Goal: Task Accomplishment & Management: Use online tool/utility

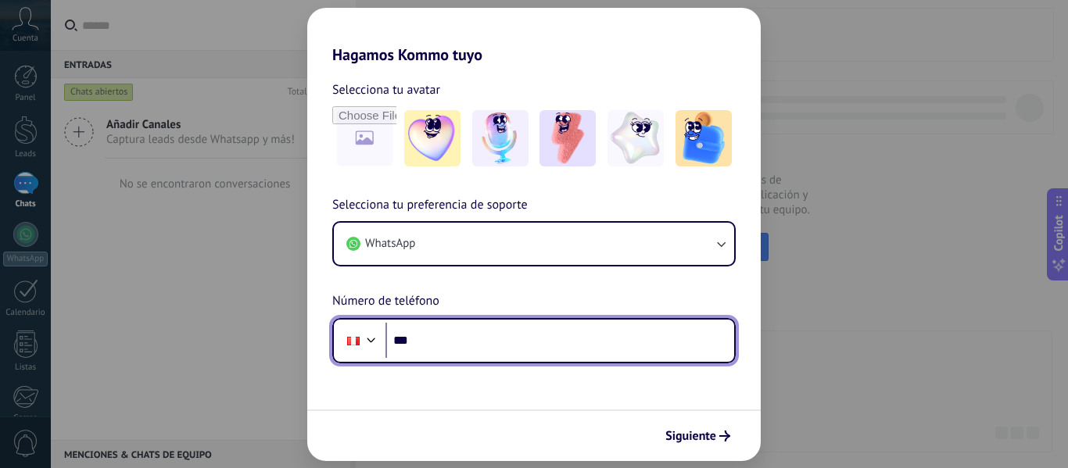
click at [447, 338] on input "***" at bounding box center [559, 341] width 349 height 36
type input "**********"
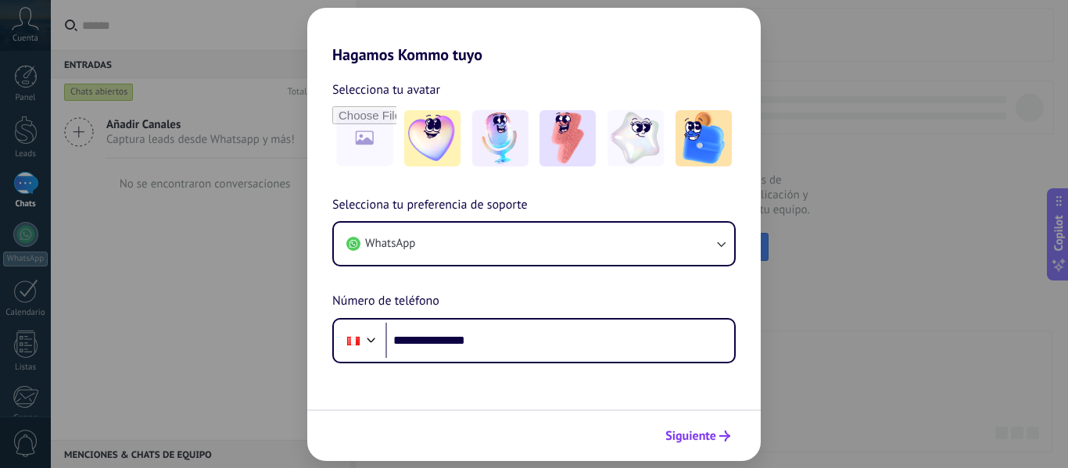
click at [710, 439] on span "Siguiente" at bounding box center [690, 436] width 51 height 11
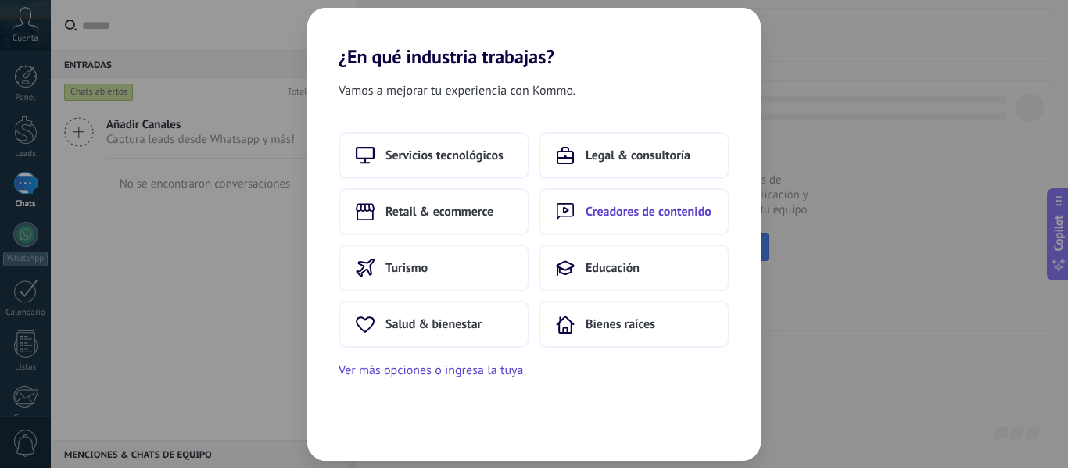
click at [600, 210] on span "Creadores de contenido" at bounding box center [648, 212] width 126 height 16
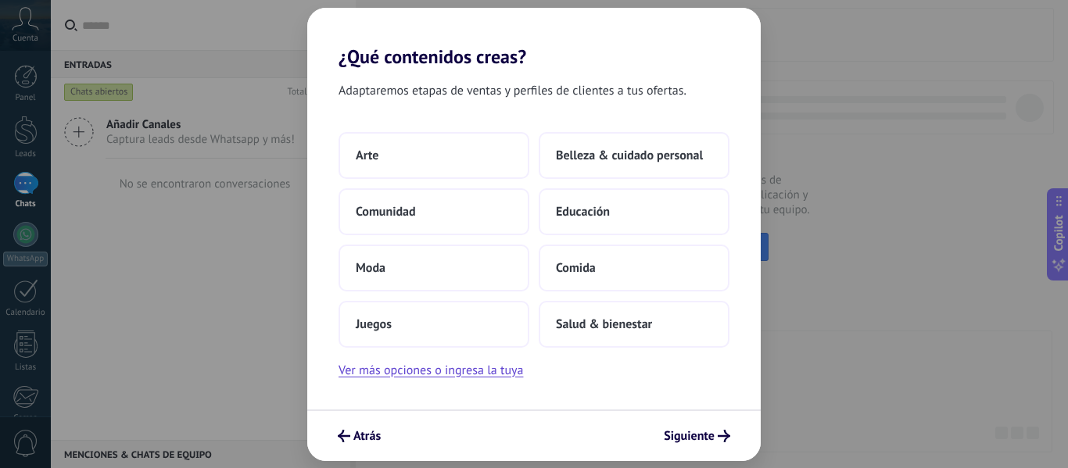
click at [352, 452] on div "Atrás Siguiente" at bounding box center [533, 436] width 453 height 52
click at [361, 435] on span "Atrás" at bounding box center [366, 436] width 27 height 11
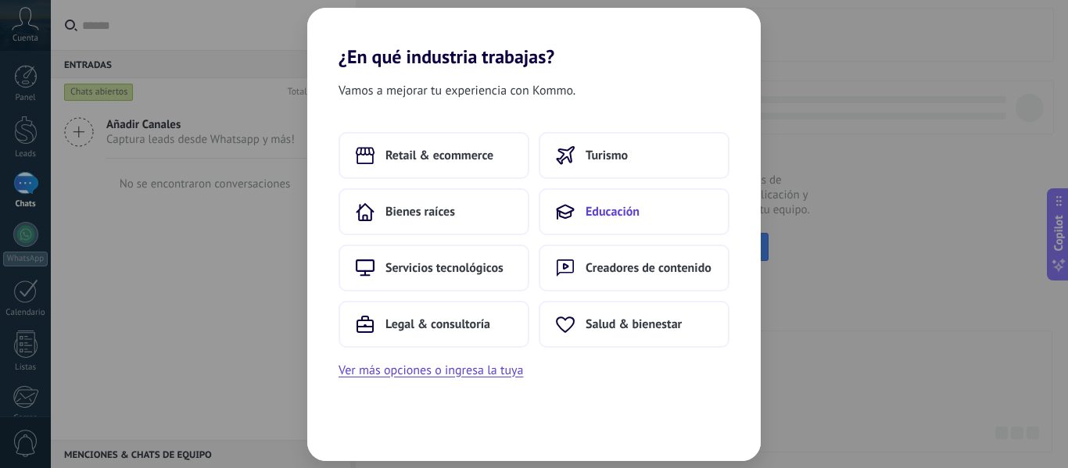
click at [605, 216] on span "Educación" at bounding box center [612, 212] width 54 height 16
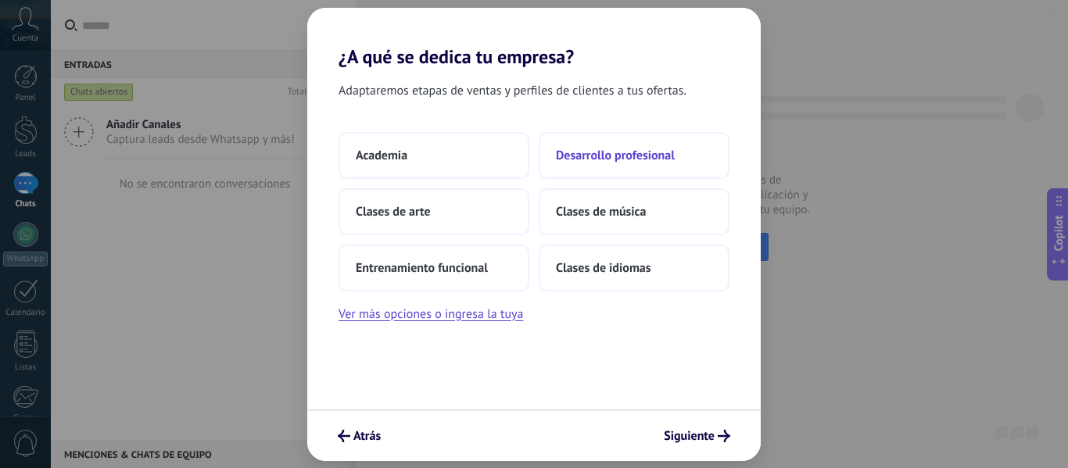
click at [592, 169] on button "Desarrollo profesional" at bounding box center [633, 155] width 191 height 47
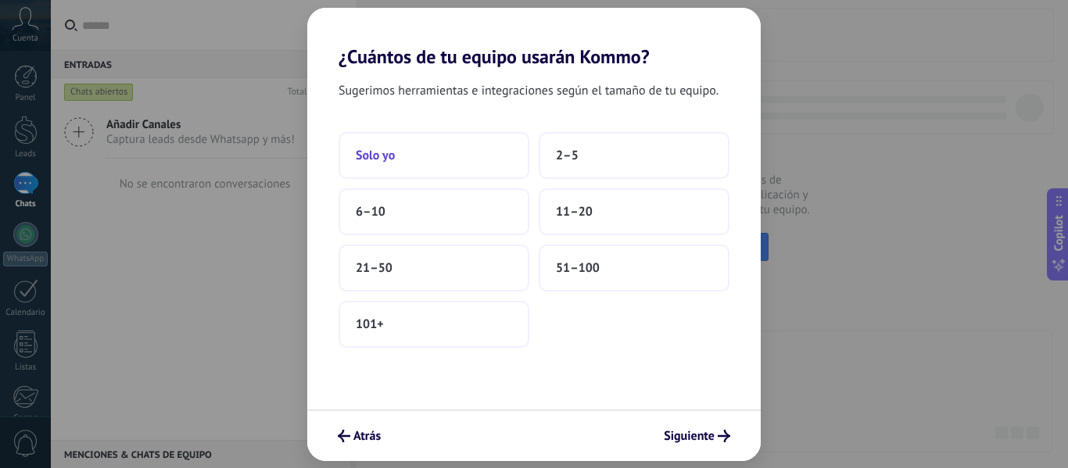
click at [424, 159] on button "Solo yo" at bounding box center [433, 155] width 191 height 47
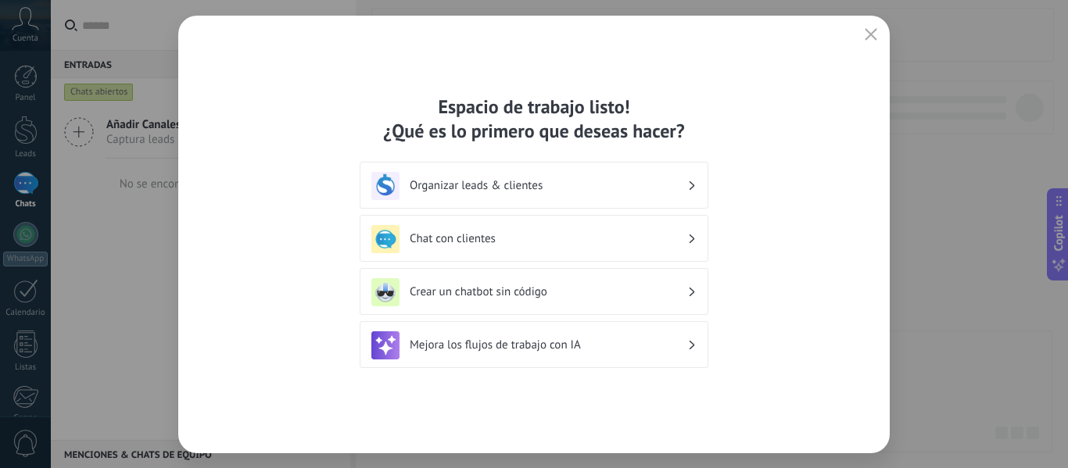
click at [504, 185] on h3 "Organizar leads & clientes" at bounding box center [548, 185] width 277 height 15
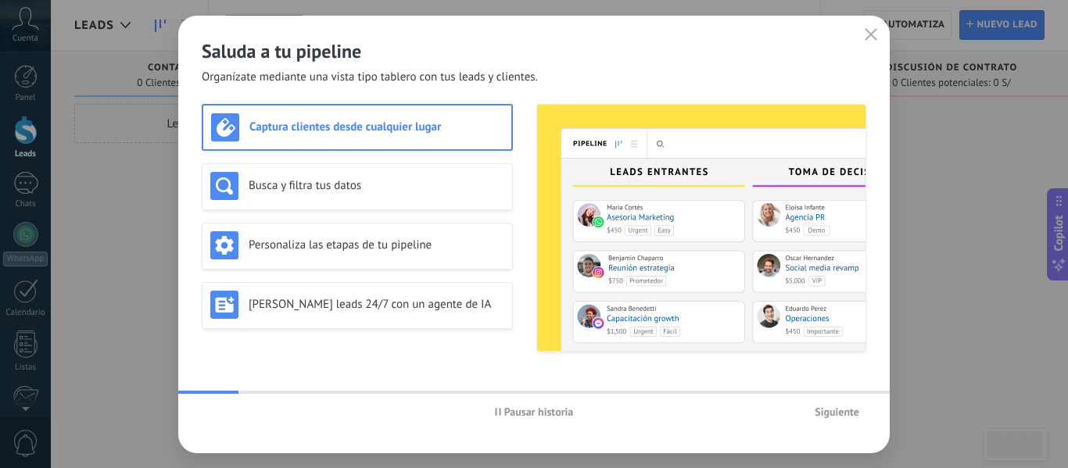
click at [832, 412] on span "Siguiente" at bounding box center [836, 411] width 45 height 11
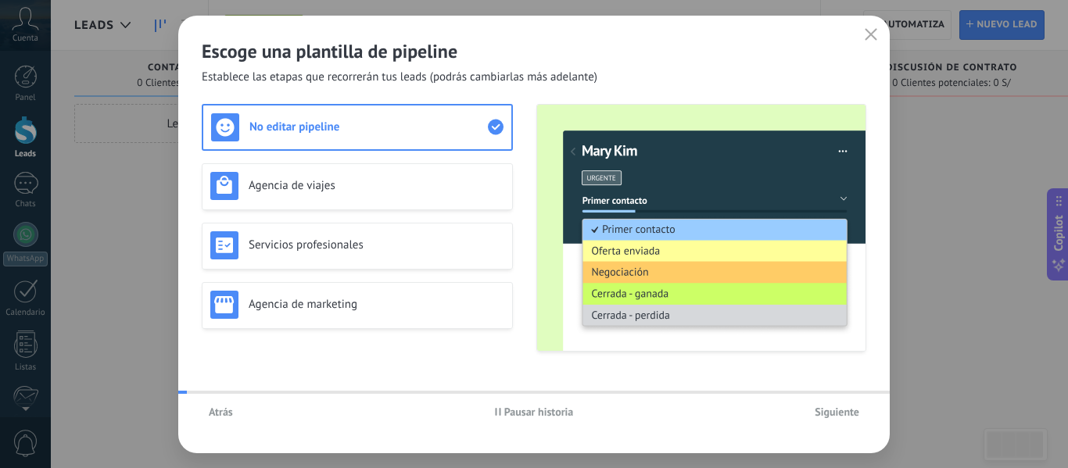
click at [832, 412] on span "Siguiente" at bounding box center [836, 411] width 45 height 11
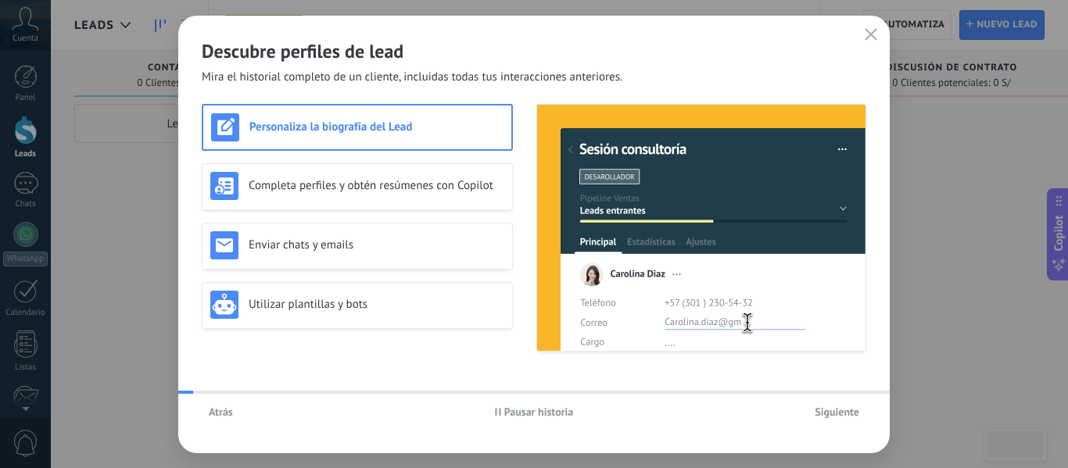
click at [832, 412] on span "Siguiente" at bounding box center [836, 411] width 45 height 11
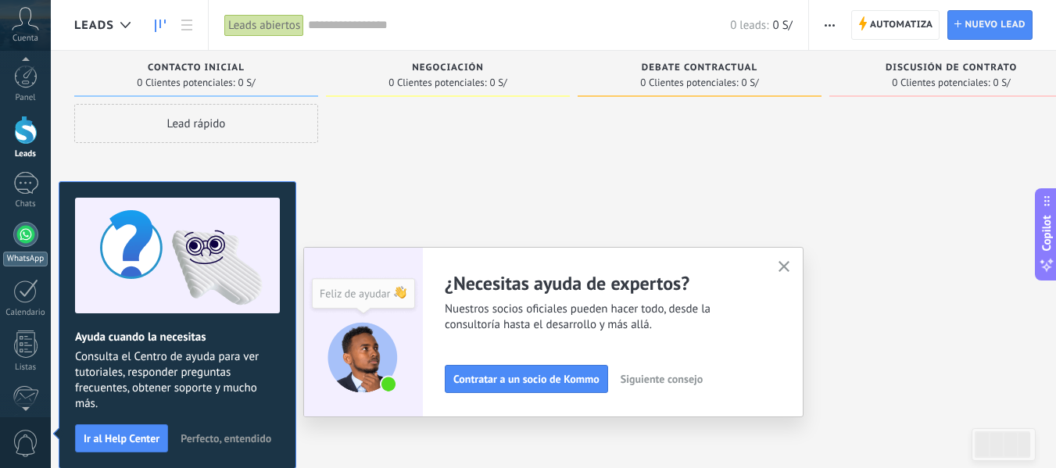
click at [29, 243] on div at bounding box center [25, 234] width 25 height 25
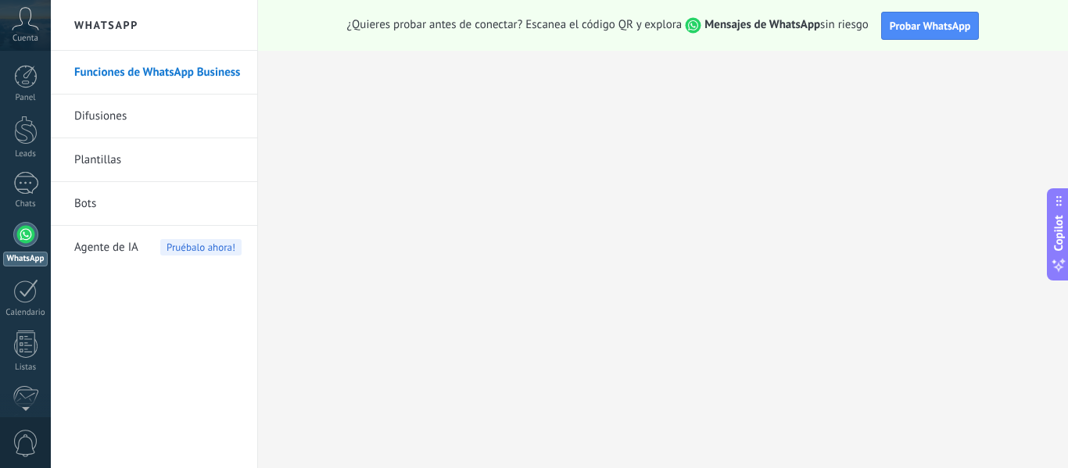
click at [102, 203] on link "Bots" at bounding box center [157, 204] width 167 height 44
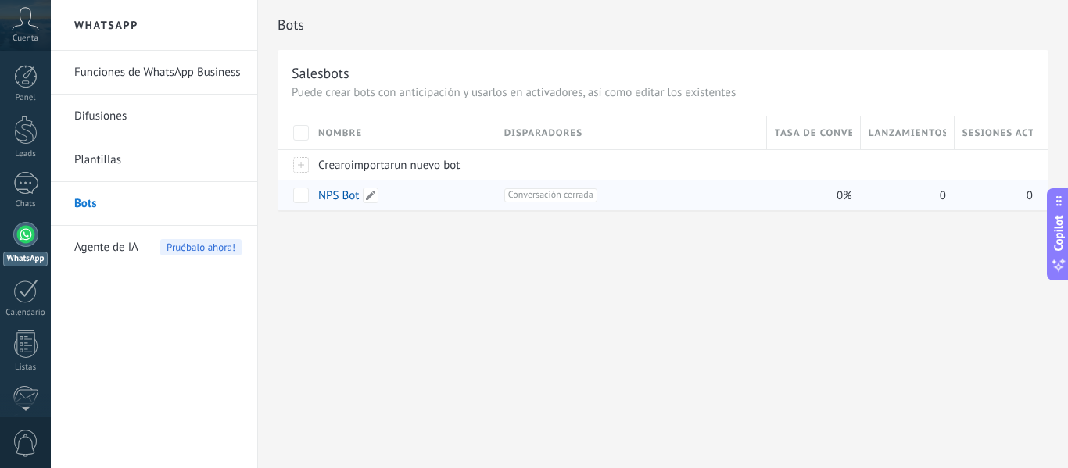
click at [327, 200] on link "NPS Bot" at bounding box center [338, 195] width 41 height 15
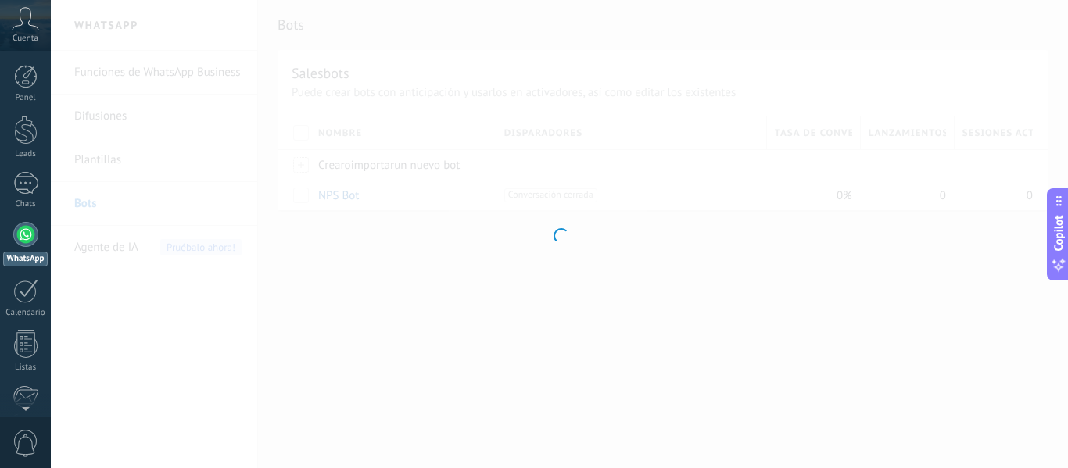
type input "*******"
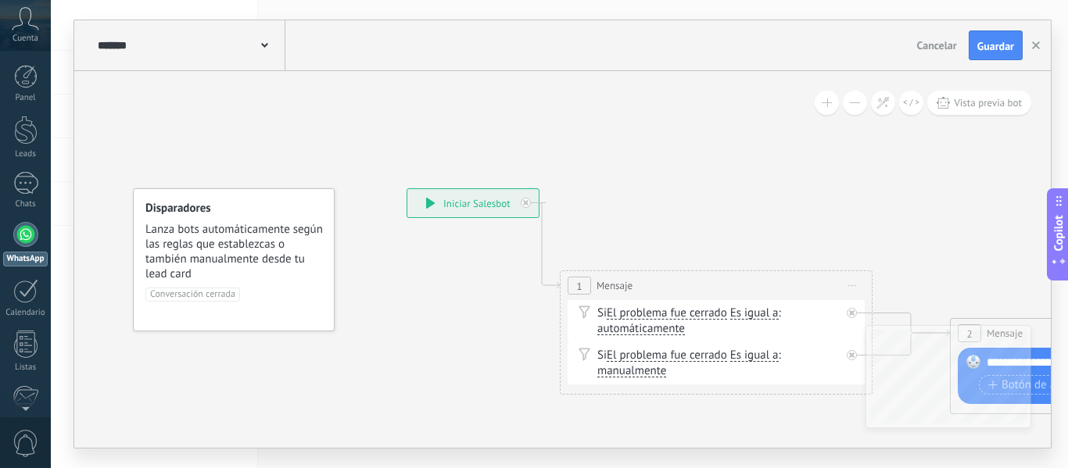
click at [933, 41] on span "Cancelar" at bounding box center [937, 45] width 40 height 14
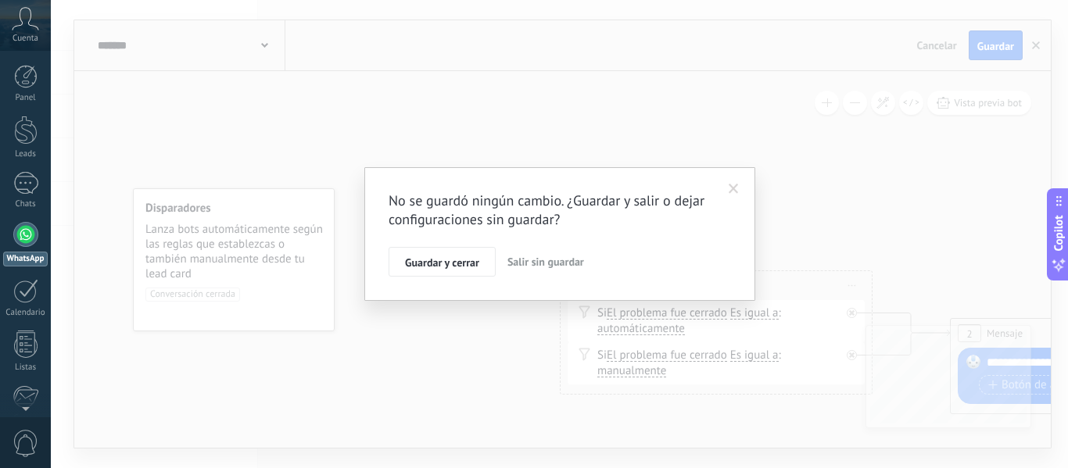
click at [553, 265] on span "Salir sin guardar" at bounding box center [545, 262] width 77 height 14
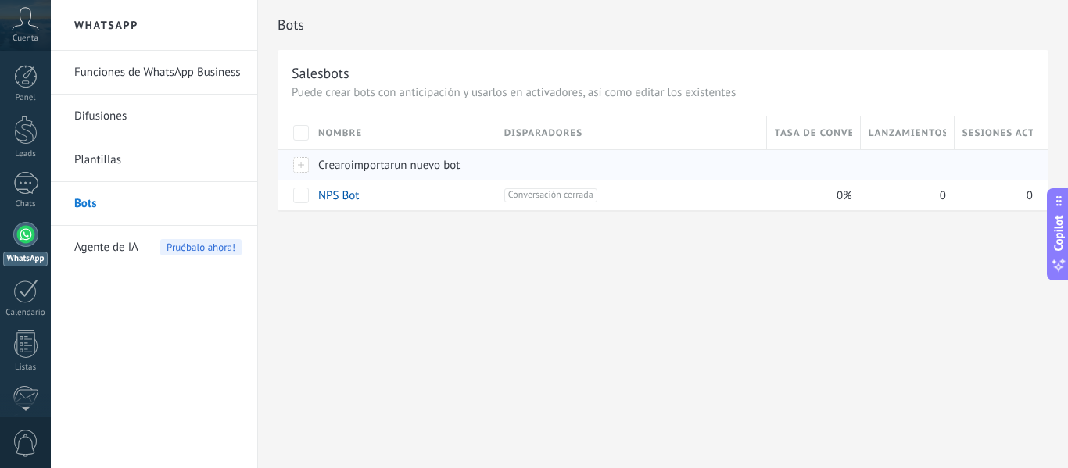
click at [333, 169] on span "Crear" at bounding box center [331, 165] width 27 height 15
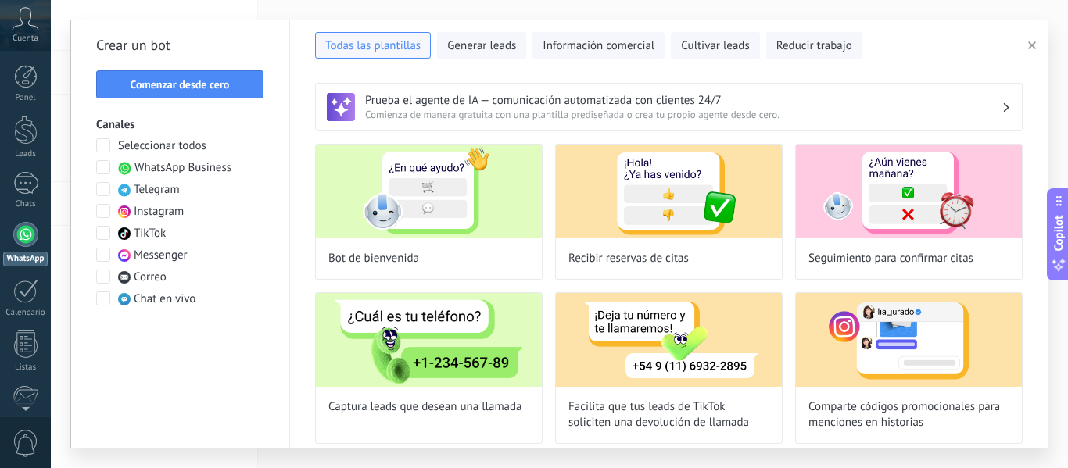
type input "**********"
click at [204, 93] on button "Comenzar desde cero" at bounding box center [179, 84] width 167 height 28
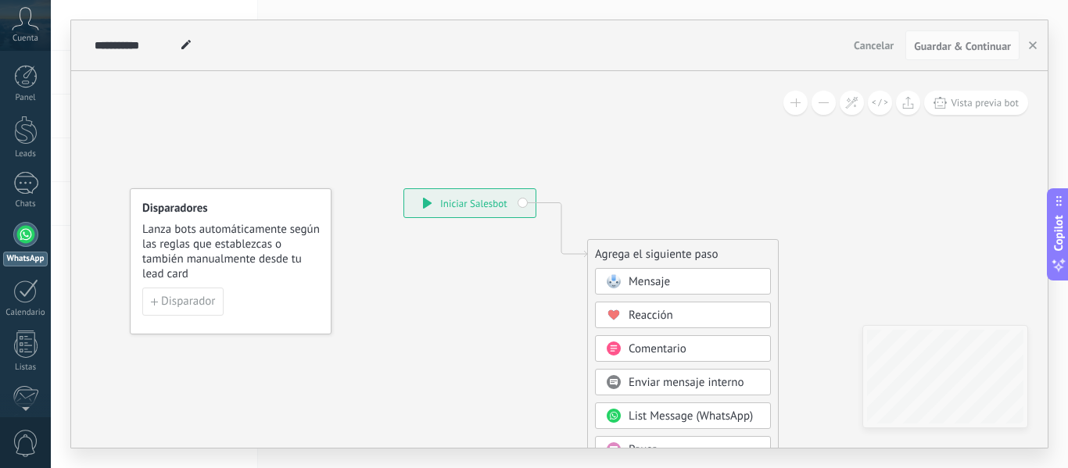
click at [630, 279] on span "Mensaje" at bounding box center [648, 281] width 41 height 15
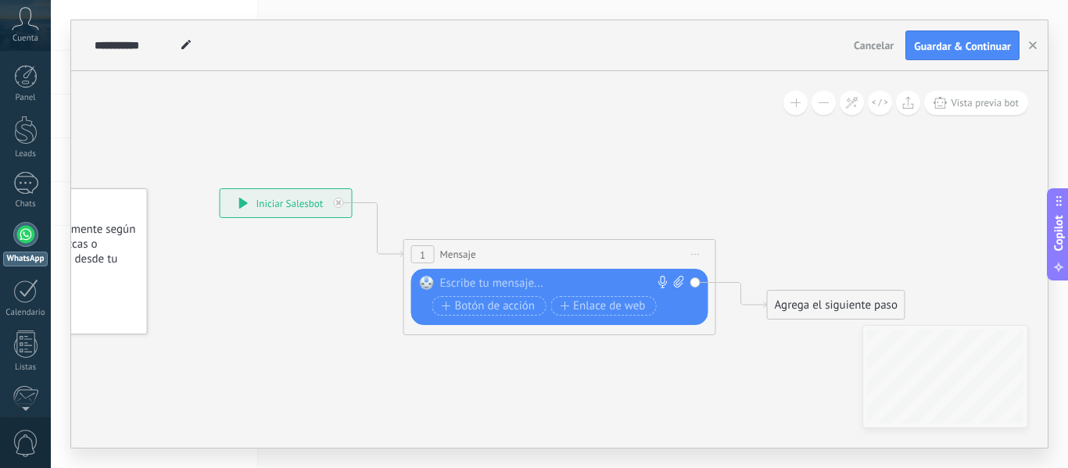
click at [486, 277] on div at bounding box center [556, 284] width 232 height 16
paste div
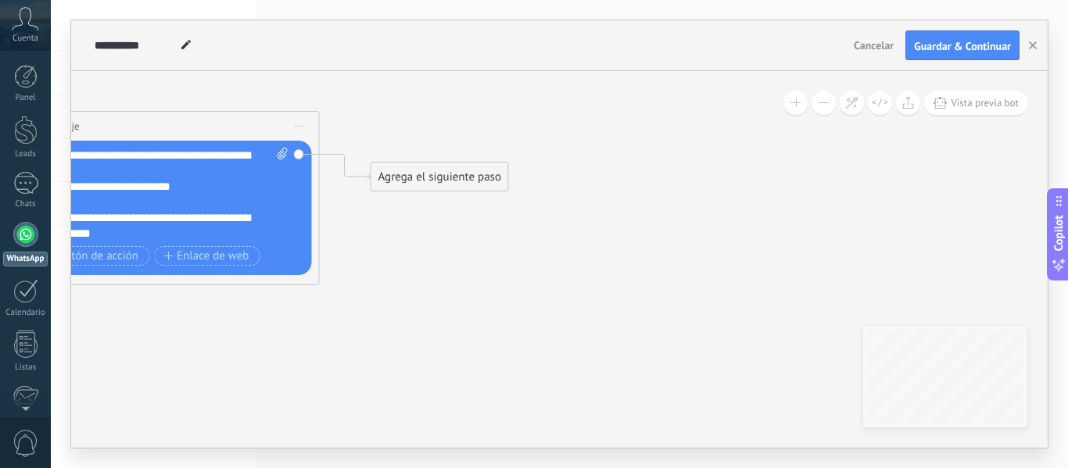
drag, startPoint x: 615, startPoint y: 179, endPoint x: 219, endPoint y: 51, distance: 416.5
click at [219, 51] on div "**********" at bounding box center [559, 234] width 976 height 428
click at [430, 175] on div "Agrega el siguiente paso" at bounding box center [439, 177] width 137 height 26
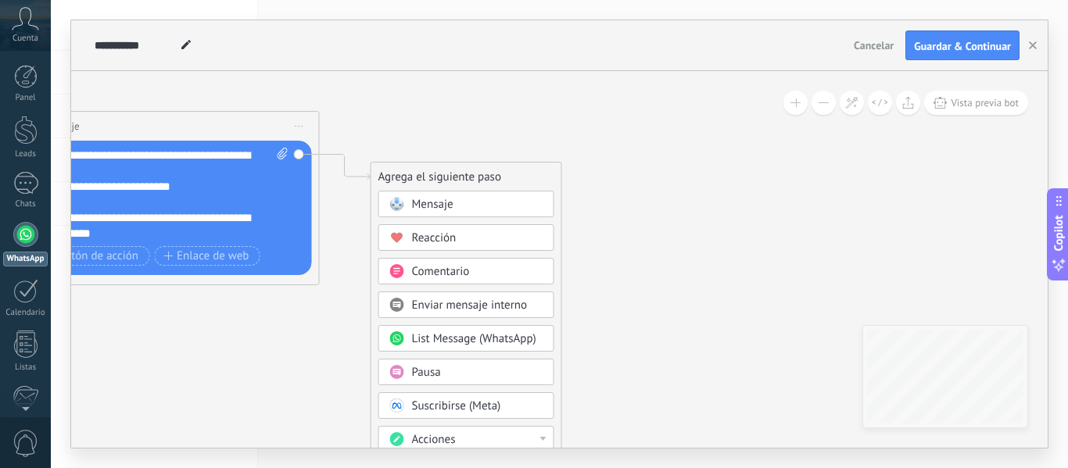
click at [449, 212] on div "Mensaje" at bounding box center [477, 205] width 131 height 16
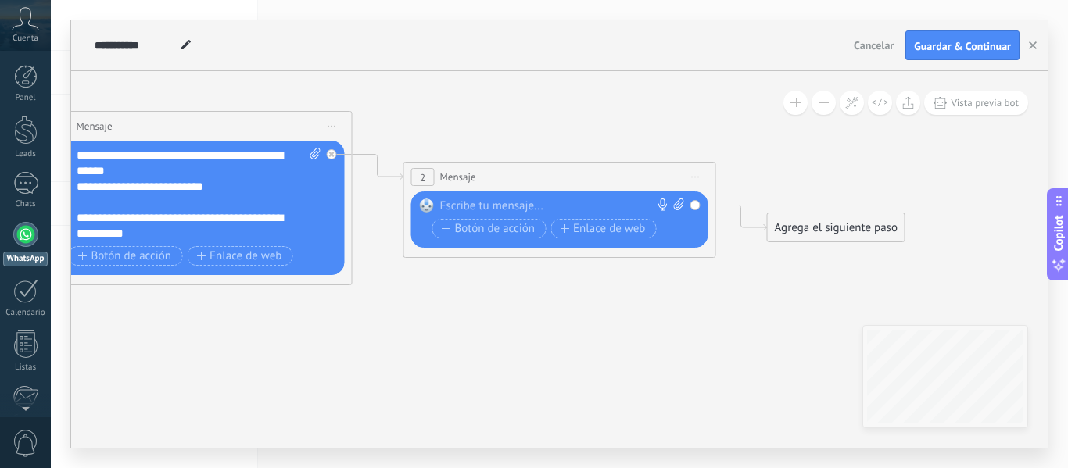
click at [674, 206] on icon at bounding box center [678, 205] width 10 height 12
click input "Subir" at bounding box center [0, 0] width 0 height 0
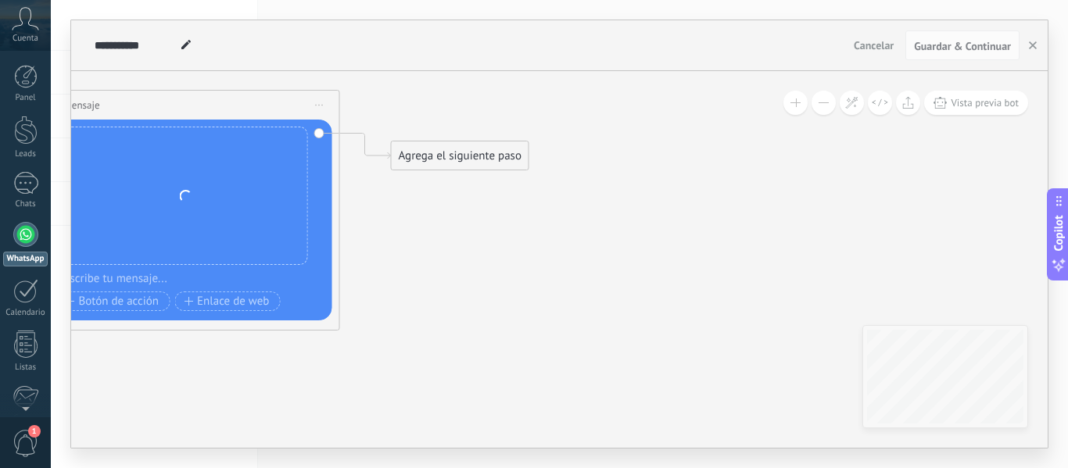
drag, startPoint x: 560, startPoint y: 100, endPoint x: 231, endPoint y: 33, distance: 335.8
click at [231, 33] on div "**********" at bounding box center [559, 234] width 976 height 428
click at [473, 152] on div "Agrega el siguiente paso" at bounding box center [460, 156] width 137 height 26
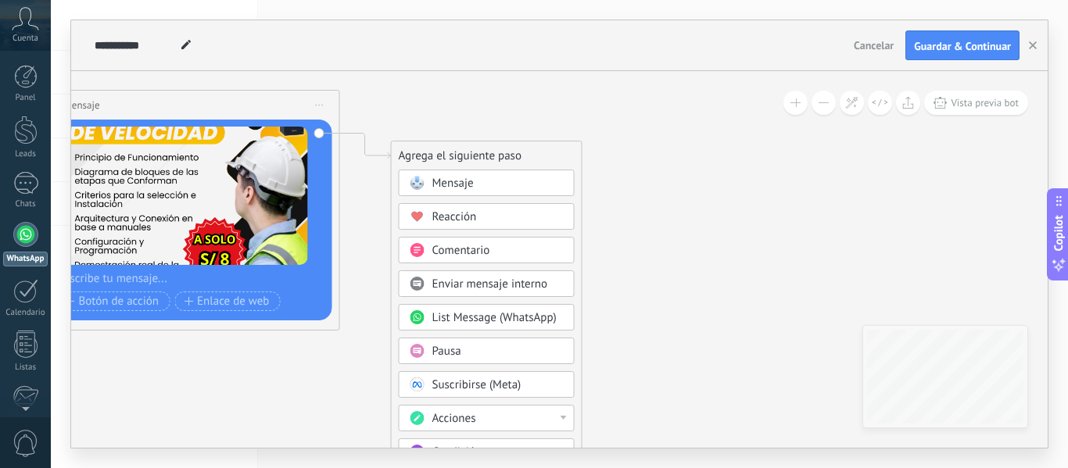
click at [479, 354] on div "Pausa" at bounding box center [497, 352] width 131 height 16
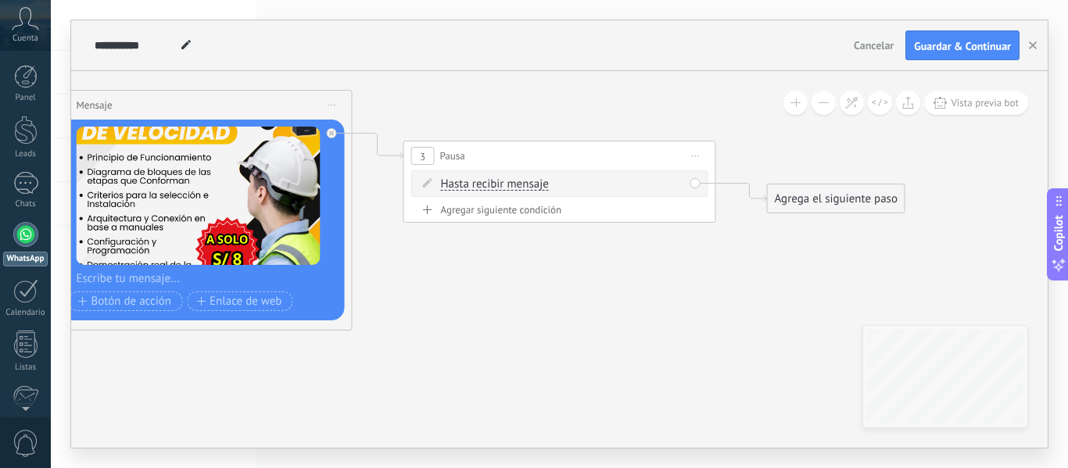
click at [501, 188] on span "Hasta recibir mensaje" at bounding box center [495, 184] width 108 height 13
click at [501, 188] on button "Hasta recibir mensaje" at bounding box center [530, 184] width 195 height 28
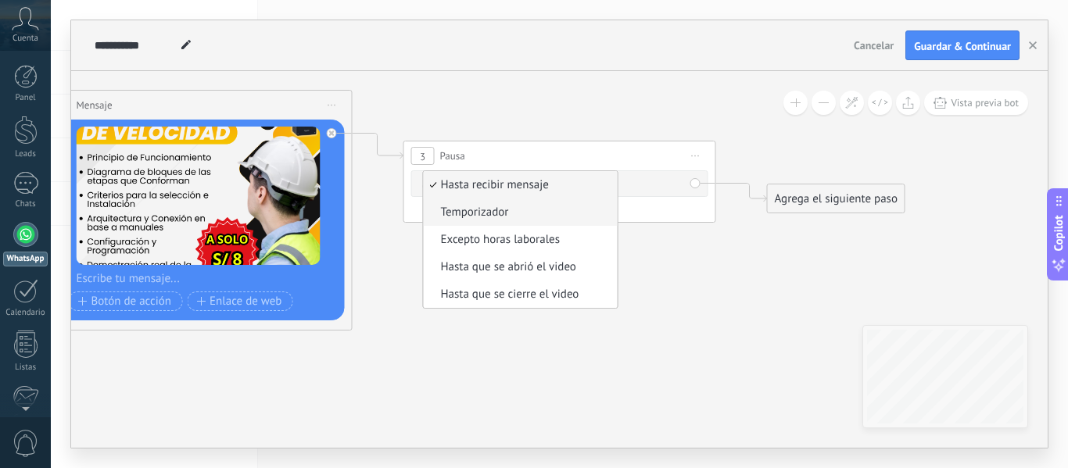
click at [499, 216] on span "Temporizador" at bounding box center [518, 213] width 189 height 16
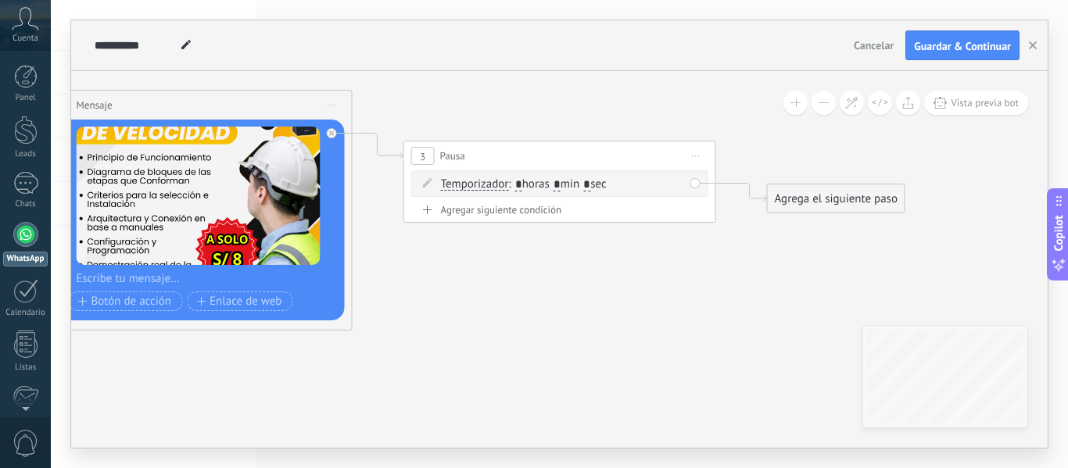
click at [590, 186] on span ": * horas * min * sec" at bounding box center [557, 184] width 98 height 15
click at [590, 185] on input "*" at bounding box center [586, 185] width 7 height 13
type input "**"
click at [560, 184] on input "*" at bounding box center [556, 185] width 7 height 13
type input "*"
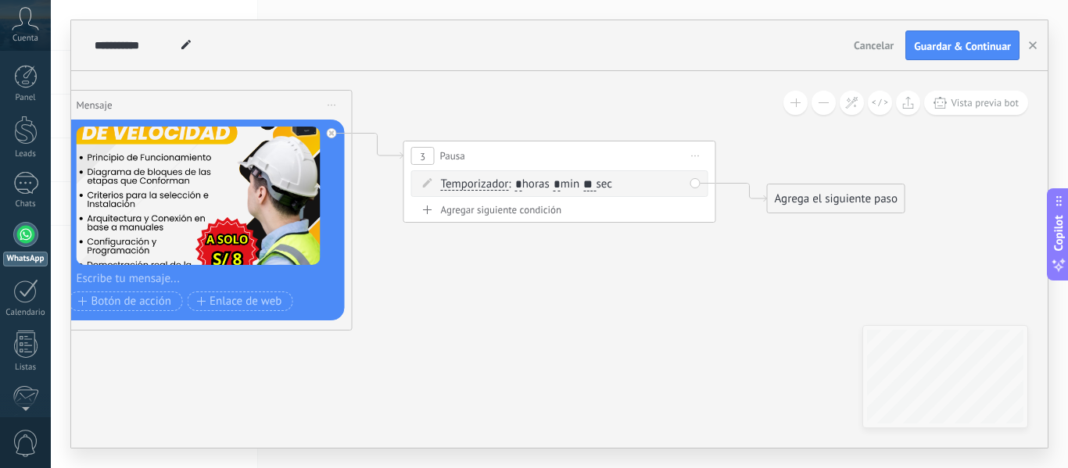
click at [697, 295] on icon at bounding box center [172, 160] width 2141 height 1124
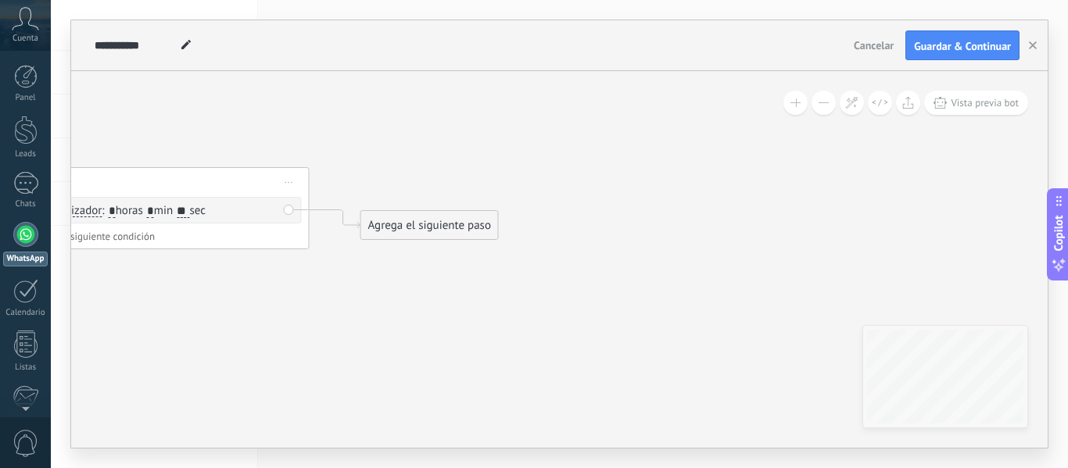
drag, startPoint x: 736, startPoint y: 309, endPoint x: 349, endPoint y: 289, distance: 388.2
click at [435, 221] on div "Agrega el siguiente paso" at bounding box center [429, 225] width 137 height 26
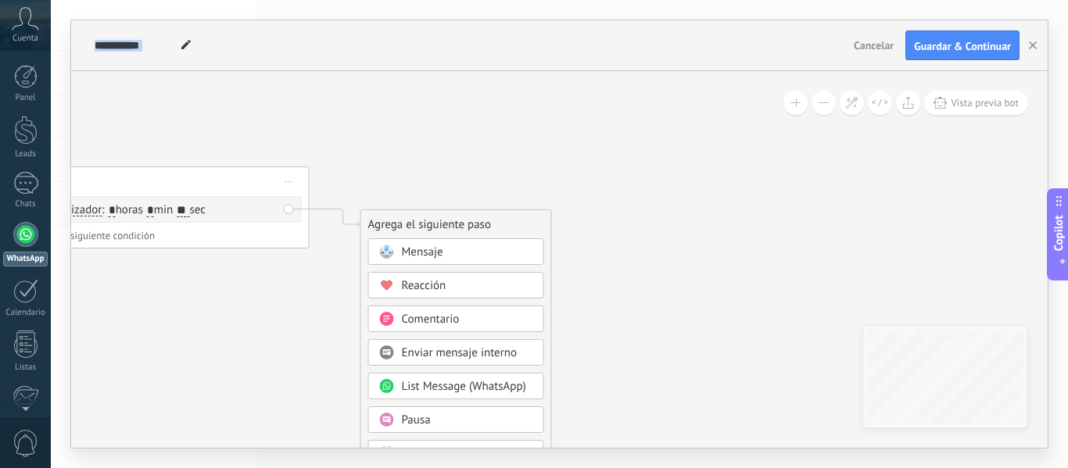
click at [454, 251] on div "Mensaje" at bounding box center [467, 253] width 131 height 16
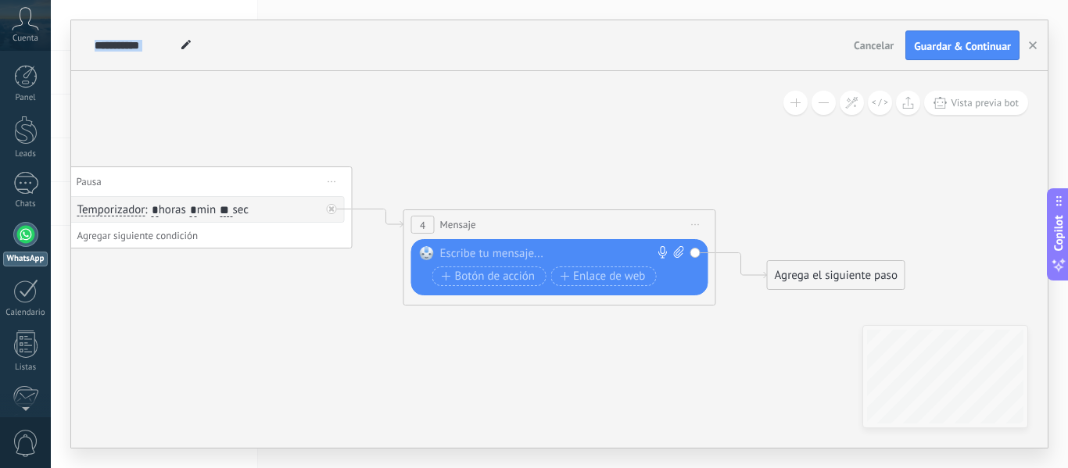
click at [529, 242] on div "Reemplazar Quitar Convertir a mensaje de voz Arrastre la imagen aquí para adjun…" at bounding box center [559, 267] width 297 height 56
click at [526, 250] on div at bounding box center [556, 254] width 232 height 16
paste div
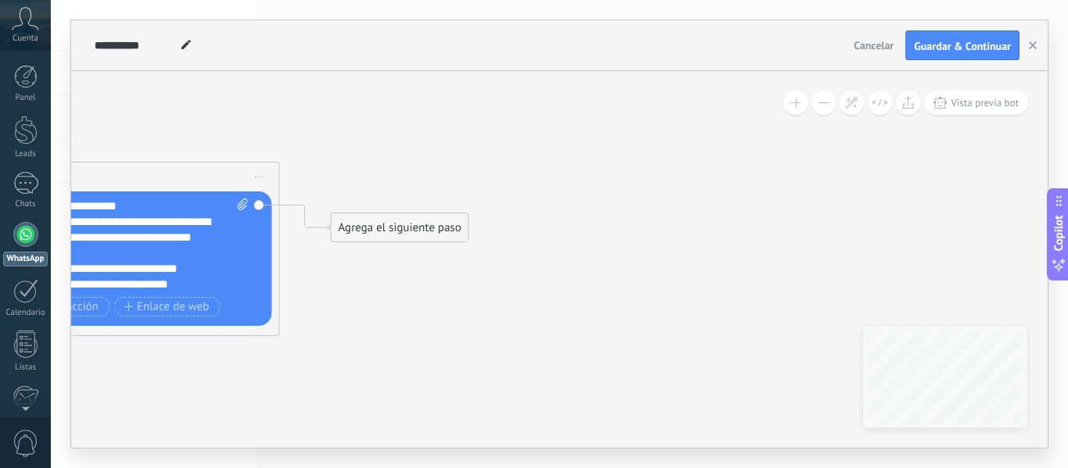
drag, startPoint x: 482, startPoint y: 143, endPoint x: 198, endPoint y: 121, distance: 285.3
click at [424, 227] on div "Agrega el siguiente paso" at bounding box center [399, 228] width 137 height 26
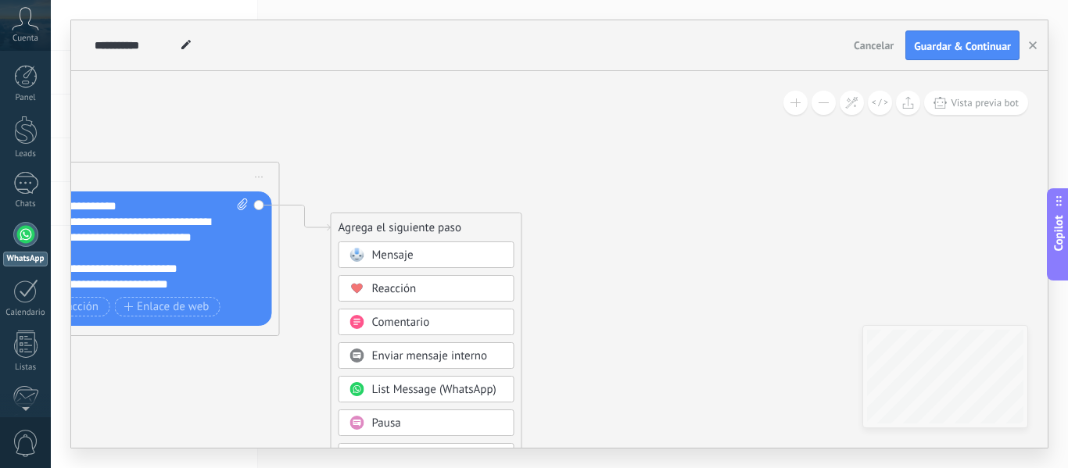
click at [441, 254] on div "Mensaje" at bounding box center [437, 256] width 131 height 16
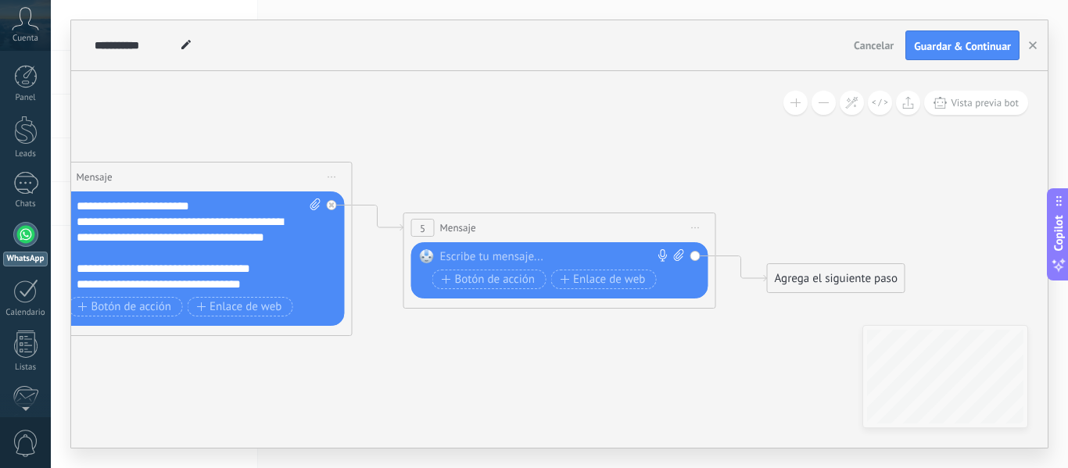
click at [528, 259] on div at bounding box center [556, 257] width 232 height 16
paste div
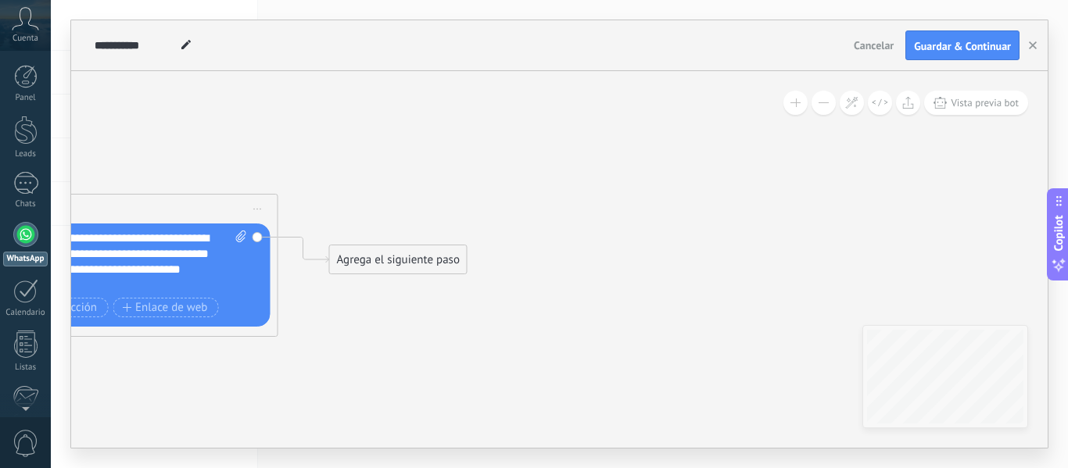
drag, startPoint x: 661, startPoint y: 164, endPoint x: 160, endPoint y: 142, distance: 501.5
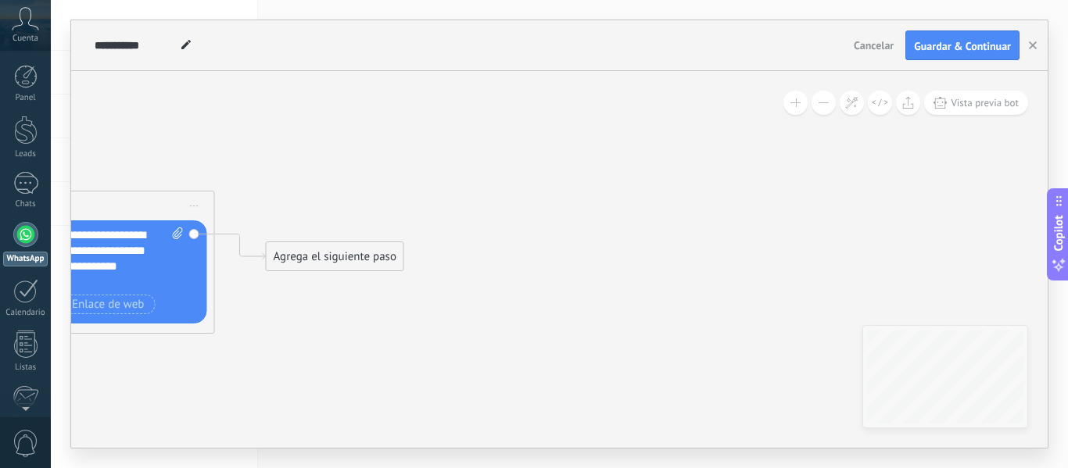
click at [369, 254] on div "Agrega el siguiente paso" at bounding box center [335, 257] width 137 height 26
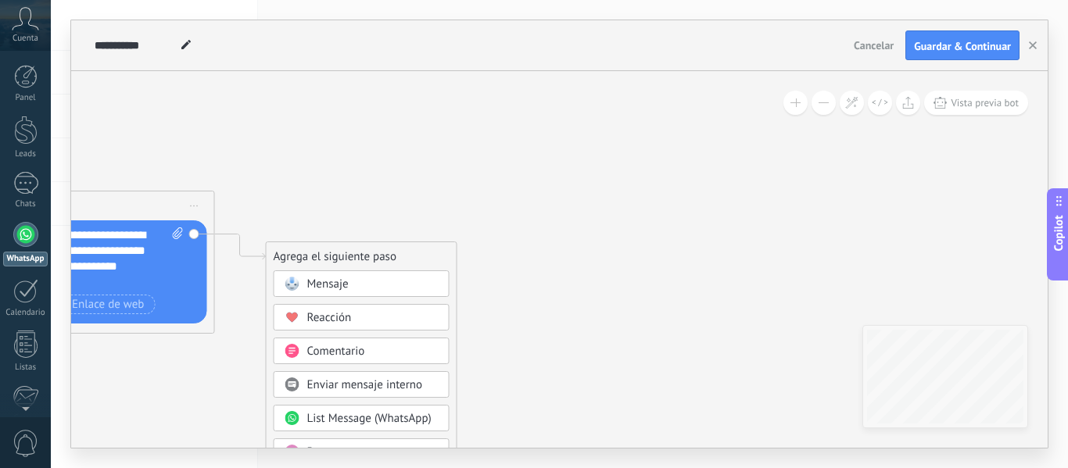
click at [378, 284] on div "Mensaje" at bounding box center [372, 285] width 131 height 16
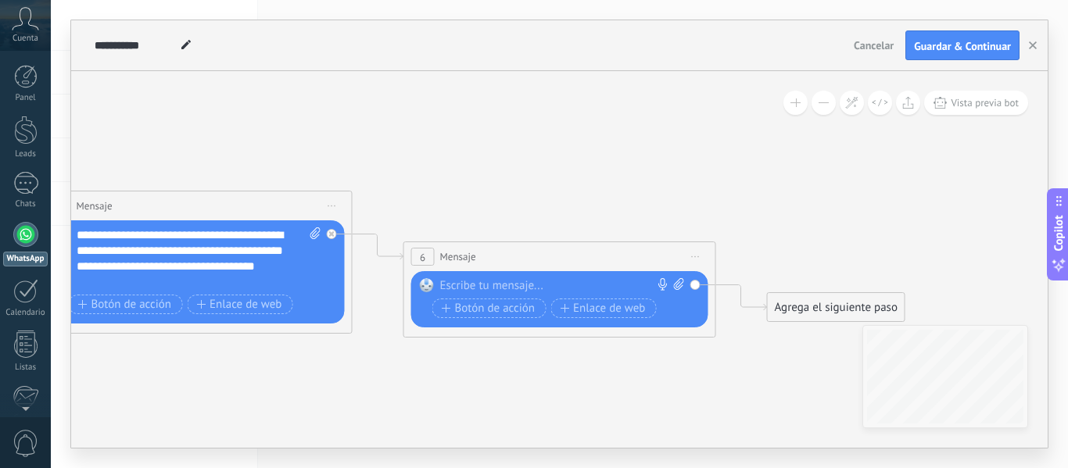
click at [481, 283] on div at bounding box center [556, 286] width 232 height 16
paste div
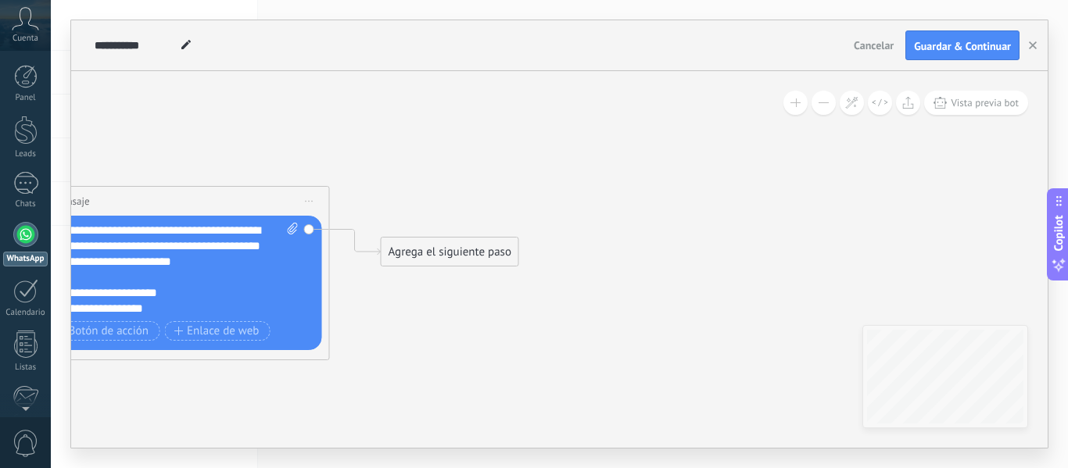
drag, startPoint x: 485, startPoint y: 161, endPoint x: 320, endPoint y: 142, distance: 166.0
click at [466, 256] on div "Agrega el siguiente paso" at bounding box center [449, 252] width 137 height 26
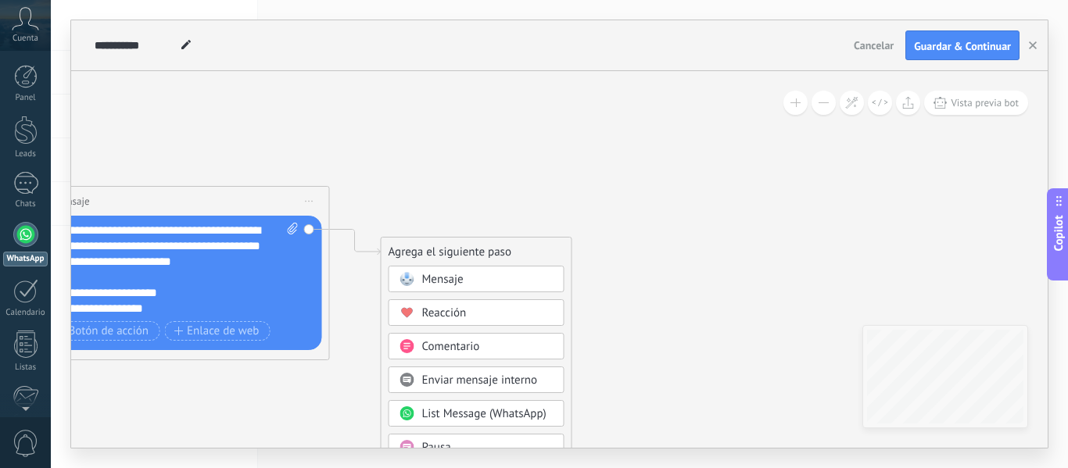
click at [482, 281] on div "Mensaje" at bounding box center [487, 280] width 131 height 16
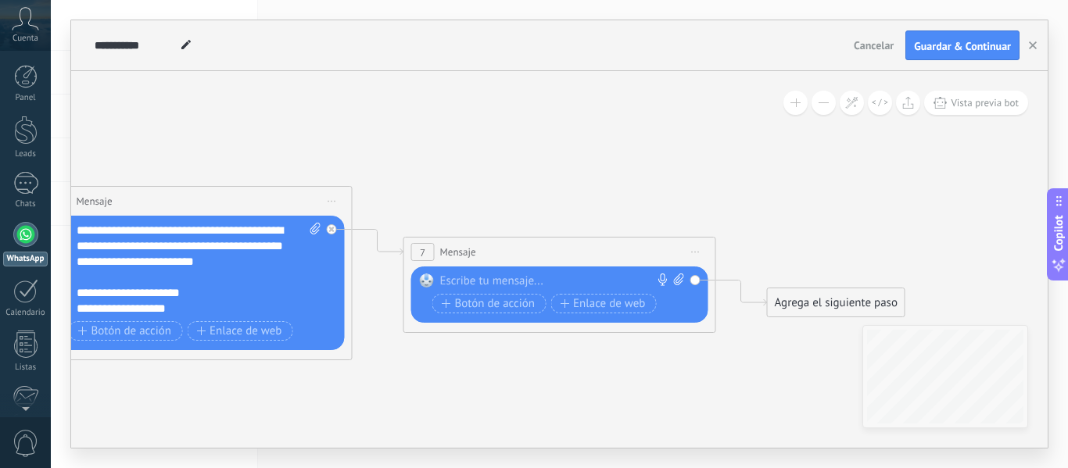
click at [504, 283] on div at bounding box center [556, 282] width 232 height 16
paste div
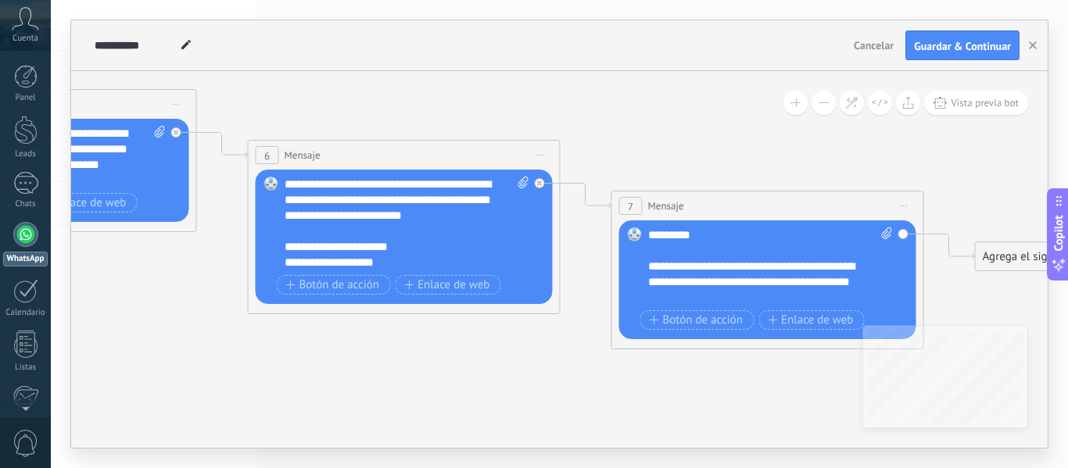
drag, startPoint x: 562, startPoint y: 331, endPoint x: 770, endPoint y: 302, distance: 209.9
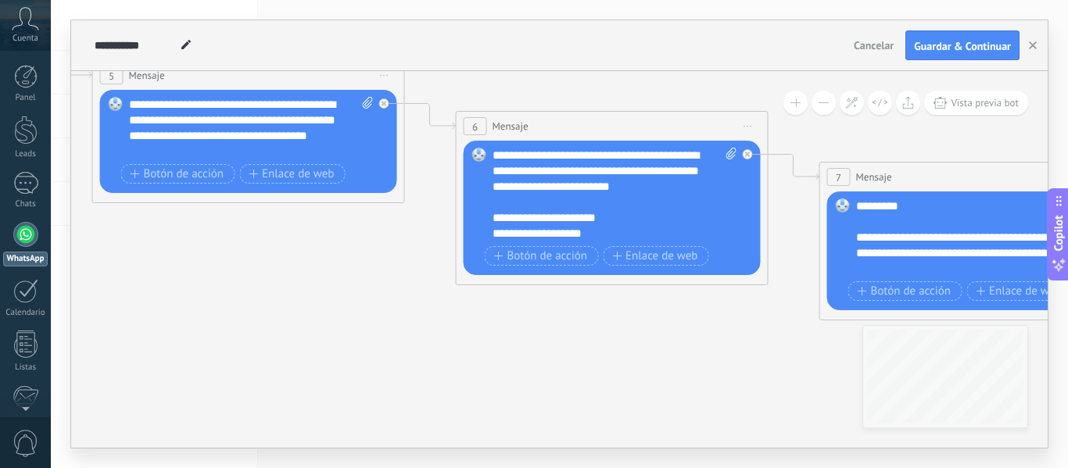
drag, startPoint x: 336, startPoint y: 321, endPoint x: 756, endPoint y: 395, distance: 426.2
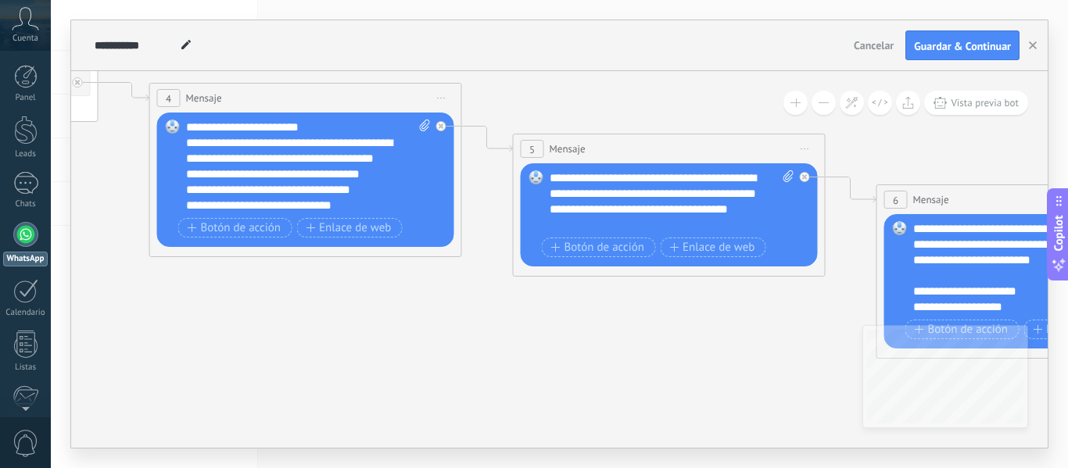
drag, startPoint x: 477, startPoint y: 411, endPoint x: 625, endPoint y: 431, distance: 149.8
click at [625, 433] on icon at bounding box center [282, 123] width 3594 height 1253
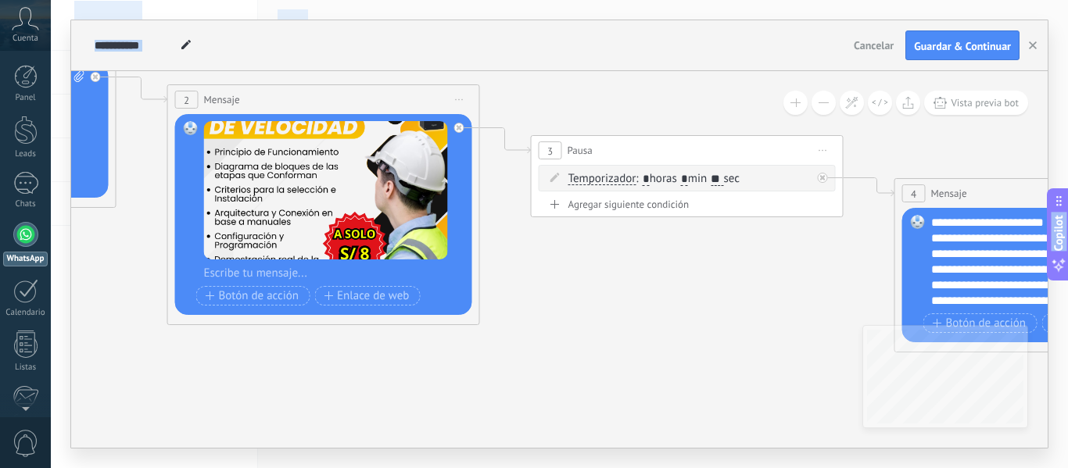
drag, startPoint x: 424, startPoint y: 457, endPoint x: 624, endPoint y: 469, distance: 199.6
click at [624, 467] on html ".abccls-1,.abccls-2{fill-rule:evenodd}.abccls-2{fill:#fff} .abfcls-1{fill:none}…" at bounding box center [534, 234] width 1068 height 468
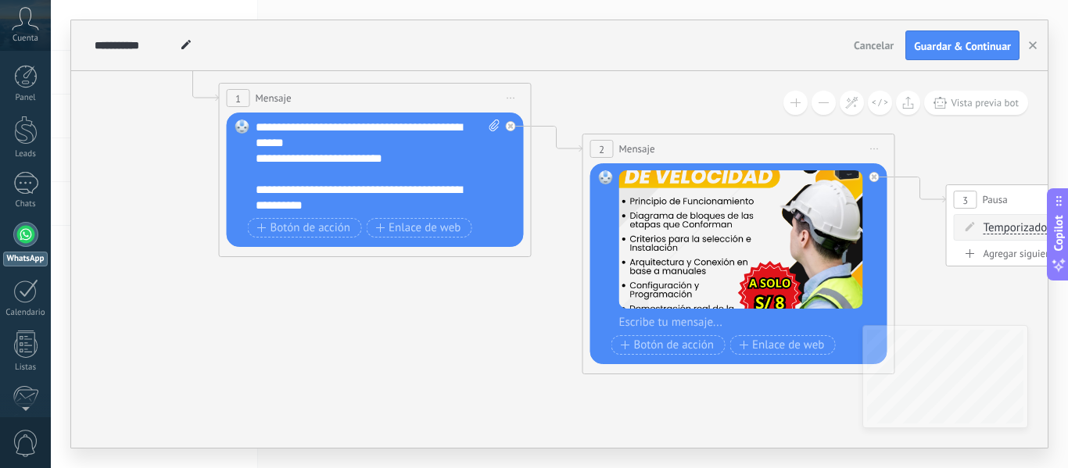
drag, startPoint x: 188, startPoint y: 377, endPoint x: 560, endPoint y: 417, distance: 373.4
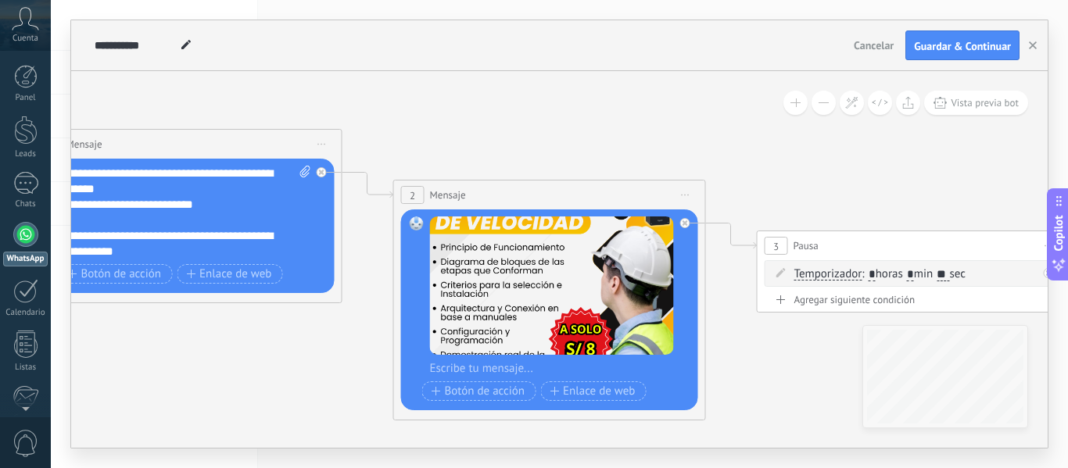
drag, startPoint x: 571, startPoint y: 358, endPoint x: 382, endPoint y: 404, distance: 194.7
click at [945, 45] on span "Guardar & Continuar" at bounding box center [962, 46] width 97 height 11
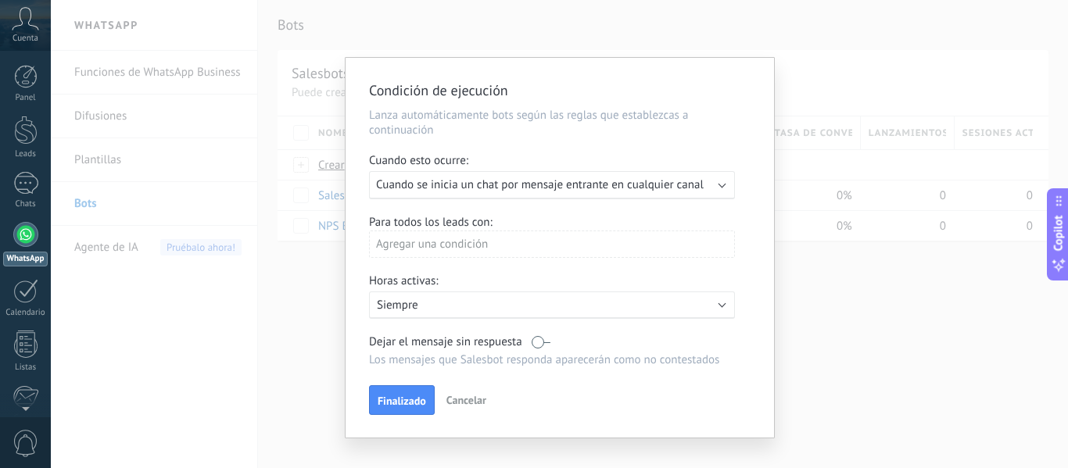
click at [540, 344] on label at bounding box center [540, 342] width 19 height 15
click at [395, 403] on span "Finalizado" at bounding box center [401, 400] width 48 height 11
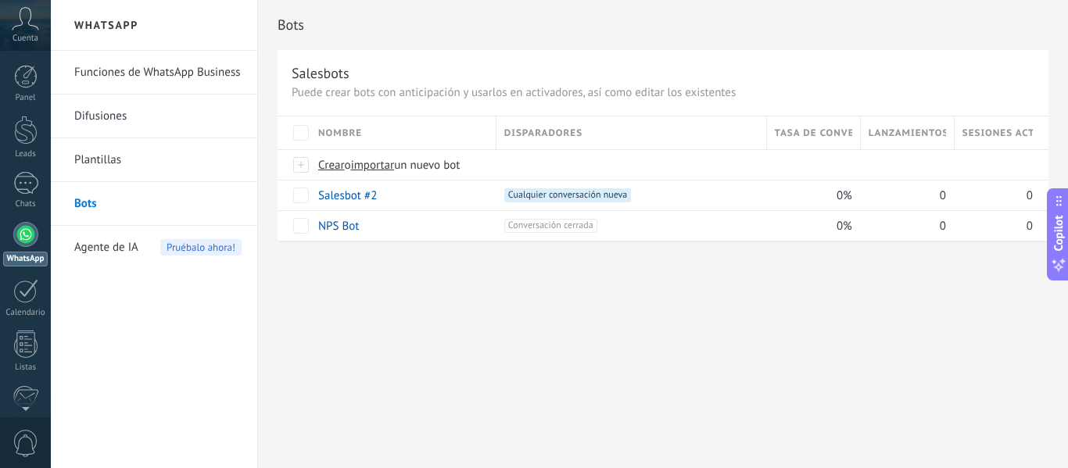
drag, startPoint x: 497, startPoint y: 344, endPoint x: 624, endPoint y: 353, distance: 127.7
click at [624, 353] on div "Bots Salesbots Puede crear bots con anticipación y usarlos en activadores, así …" at bounding box center [663, 234] width 810 height 468
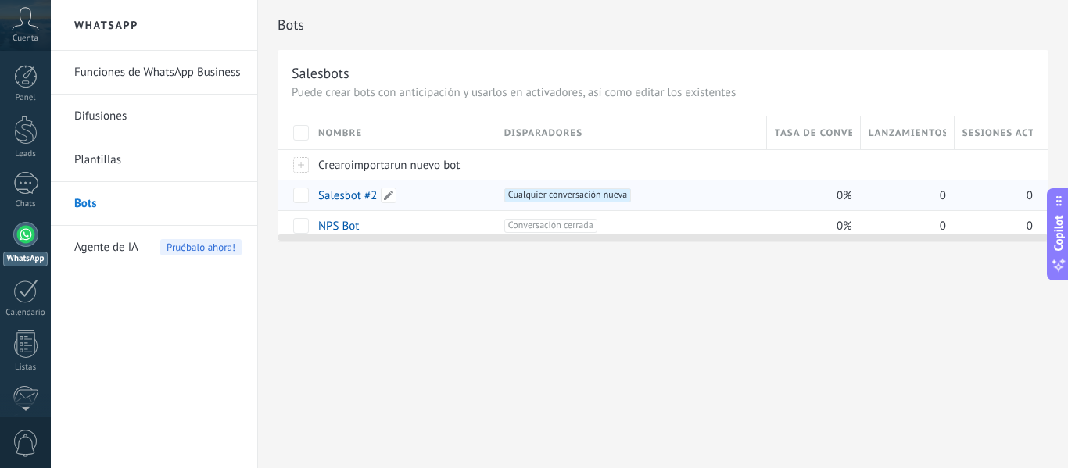
click at [343, 200] on link "Salesbot #2" at bounding box center [347, 195] width 59 height 15
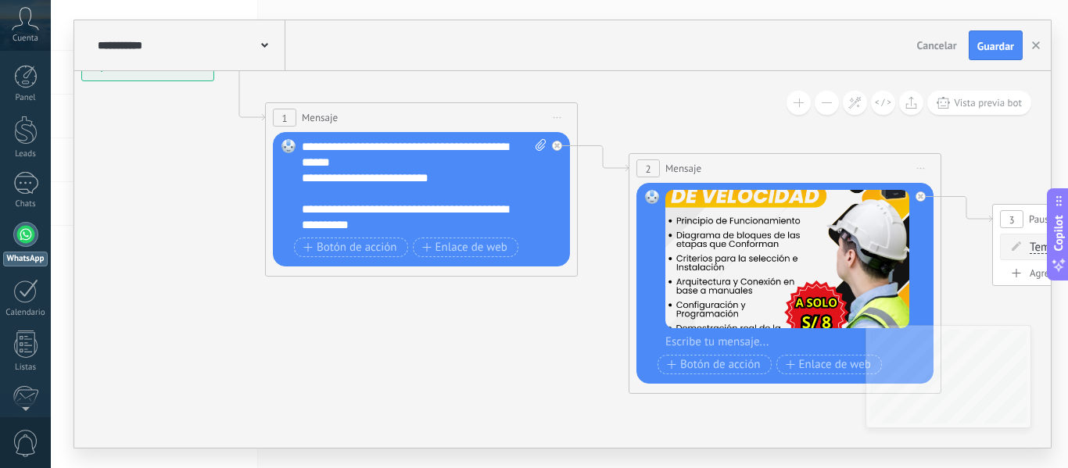
drag, startPoint x: 465, startPoint y: 288, endPoint x: 138, endPoint y: 151, distance: 354.5
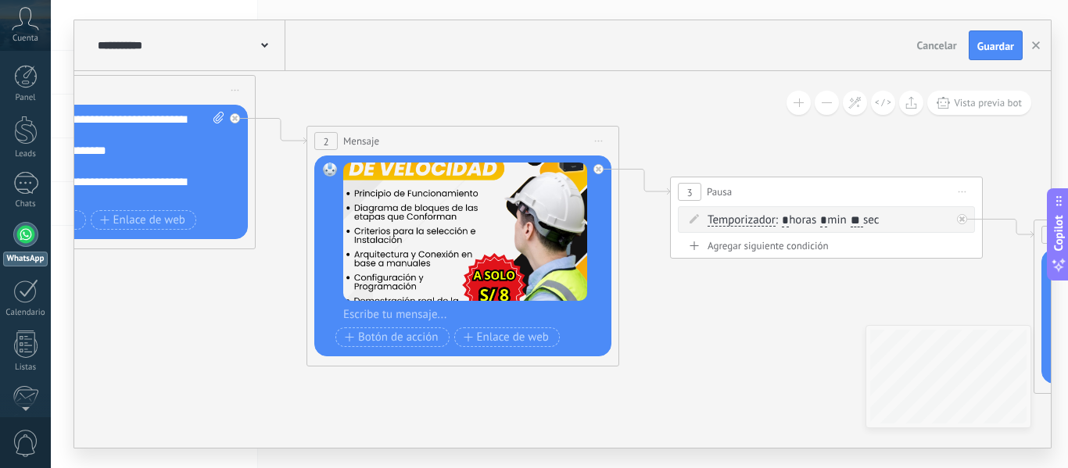
drag, startPoint x: 471, startPoint y: 345, endPoint x: 115, endPoint y: 299, distance: 359.3
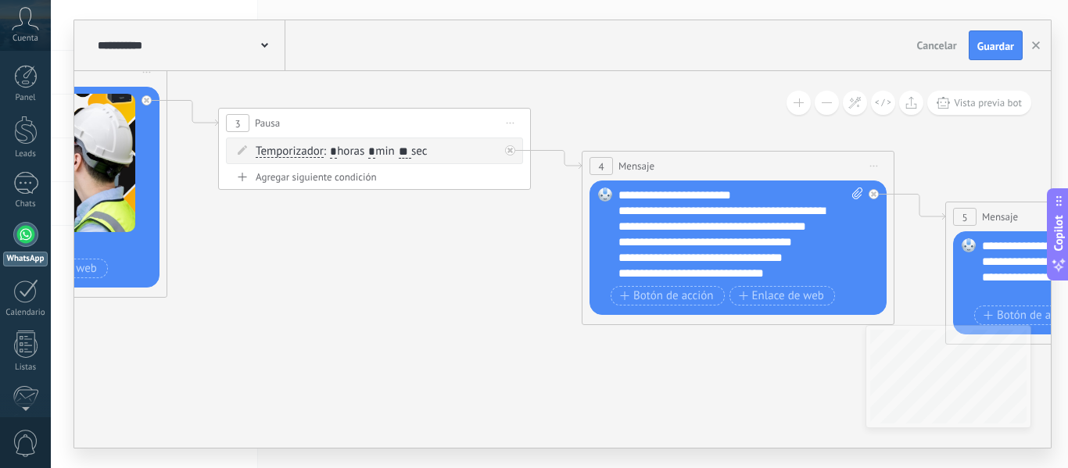
drag, startPoint x: 746, startPoint y: 355, endPoint x: 345, endPoint y: 304, distance: 404.9
click at [323, 305] on icon at bounding box center [646, 150] width 3458 height 1171
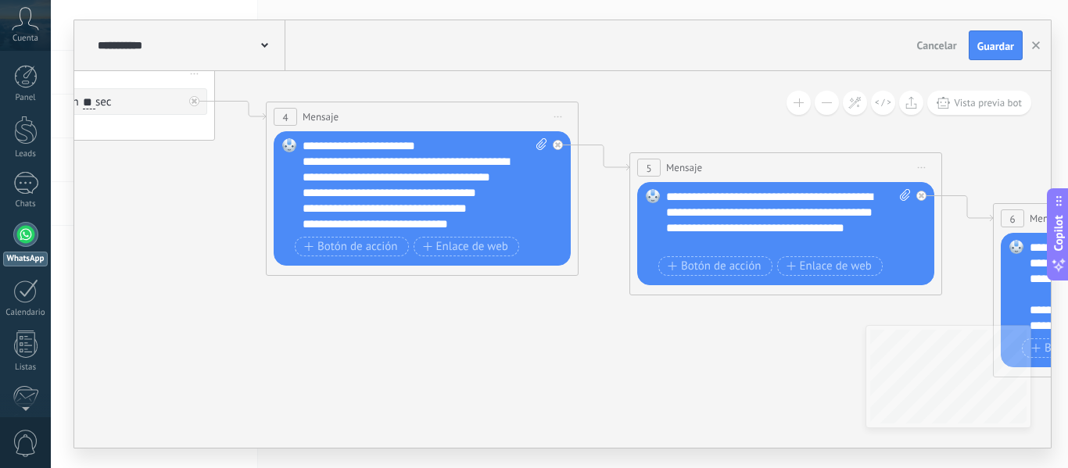
drag, startPoint x: 710, startPoint y: 374, endPoint x: 442, endPoint y: 317, distance: 274.1
click at [437, 320] on icon at bounding box center [330, 141] width 3458 height 1253
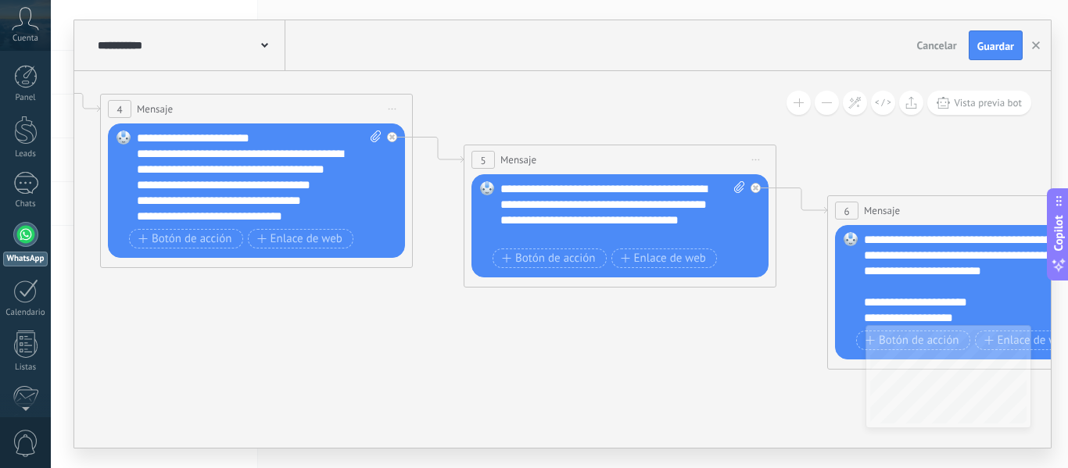
drag, startPoint x: 621, startPoint y: 331, endPoint x: 265, endPoint y: 304, distance: 357.4
click at [267, 303] on icon at bounding box center [164, 134] width 3458 height 1253
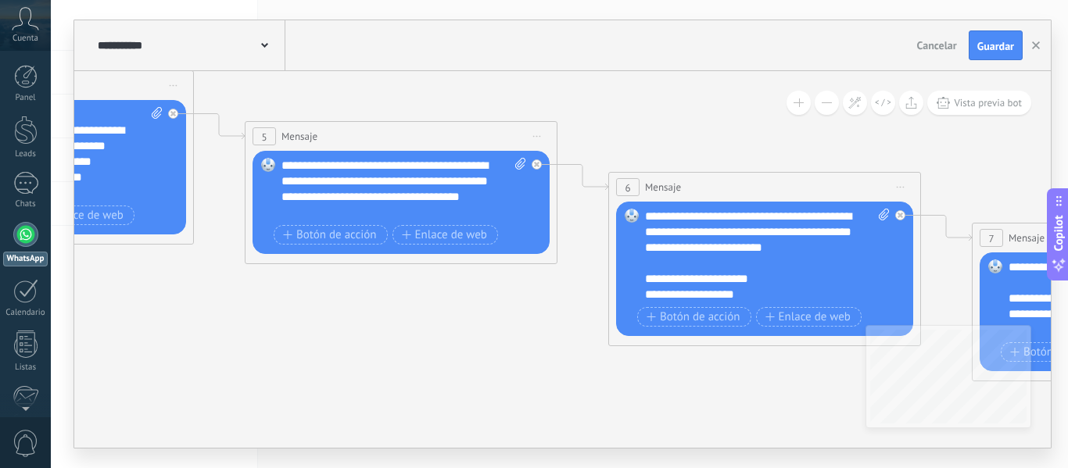
drag, startPoint x: 609, startPoint y: 328, endPoint x: 182, endPoint y: 265, distance: 431.4
drag, startPoint x: 546, startPoint y: 334, endPoint x: 192, endPoint y: 254, distance: 362.1
click at [192, 254] on icon at bounding box center [13, 128] width 3594 height 1288
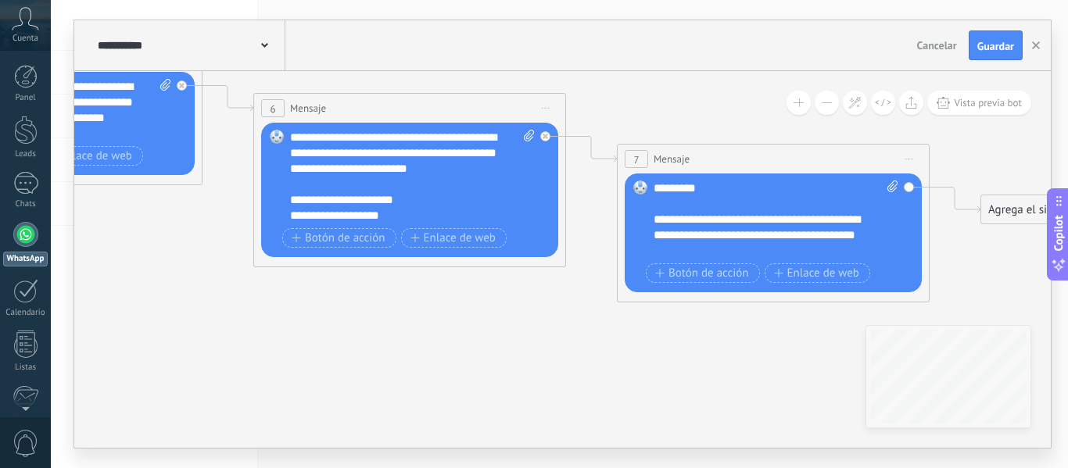
drag, startPoint x: 534, startPoint y: 327, endPoint x: 202, endPoint y: 320, distance: 331.5
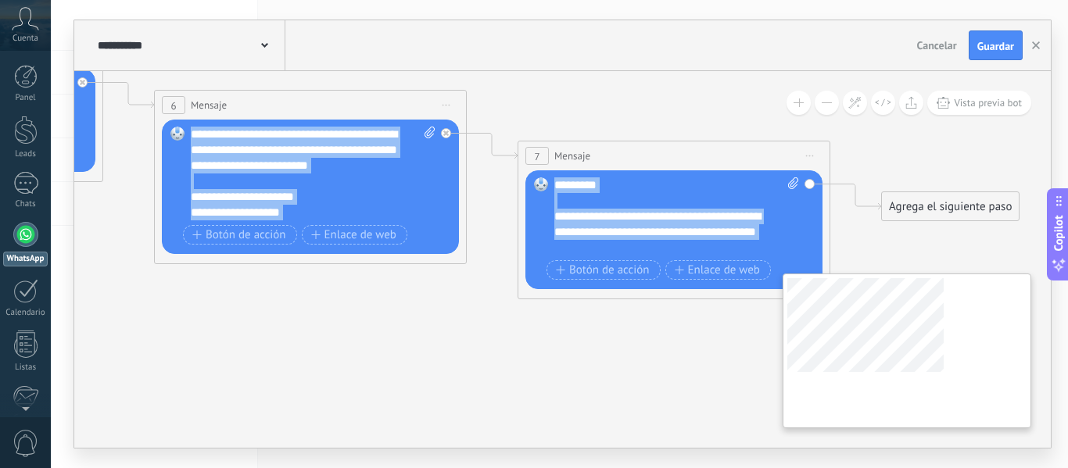
click at [883, 341] on div "**********" at bounding box center [562, 259] width 976 height 377
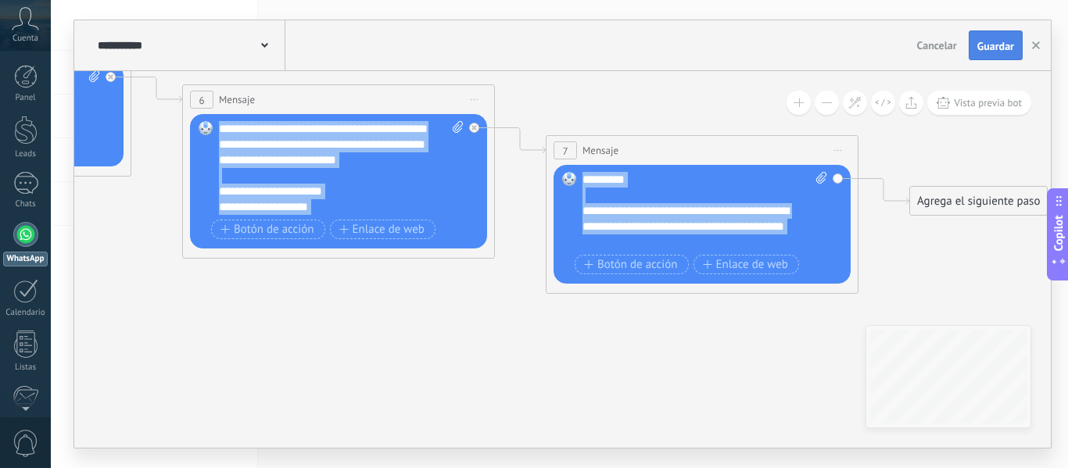
click at [992, 48] on span "Guardar" at bounding box center [995, 46] width 37 height 11
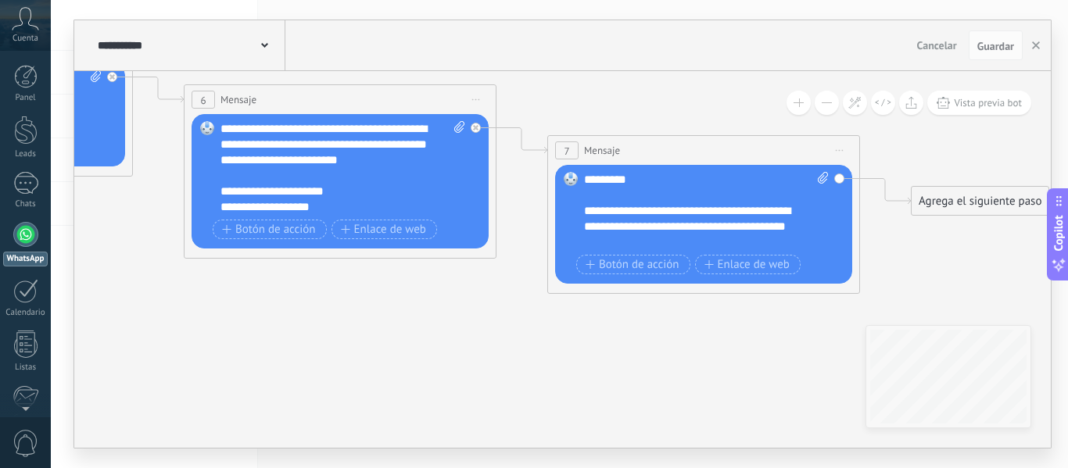
drag, startPoint x: 363, startPoint y: 359, endPoint x: 686, endPoint y: 392, distance: 325.2
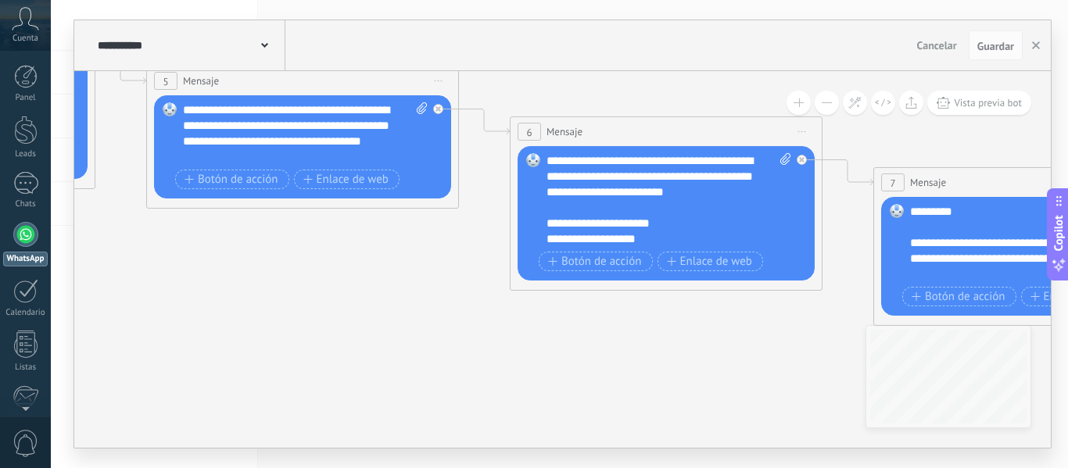
drag, startPoint x: 299, startPoint y: 321, endPoint x: 682, endPoint y: 366, distance: 385.5
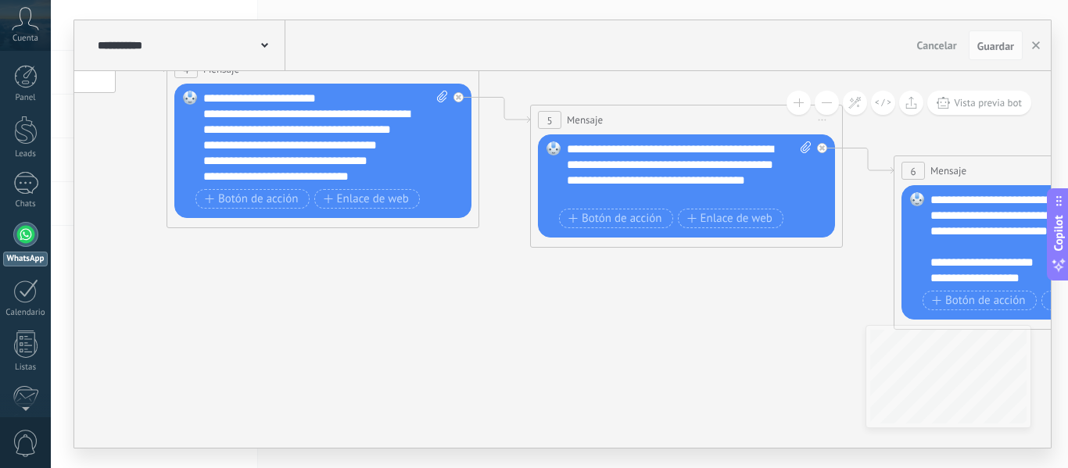
drag, startPoint x: 329, startPoint y: 356, endPoint x: 702, endPoint y: 399, distance: 375.3
click at [714, 398] on icon at bounding box center [299, 112] width 3594 height 1288
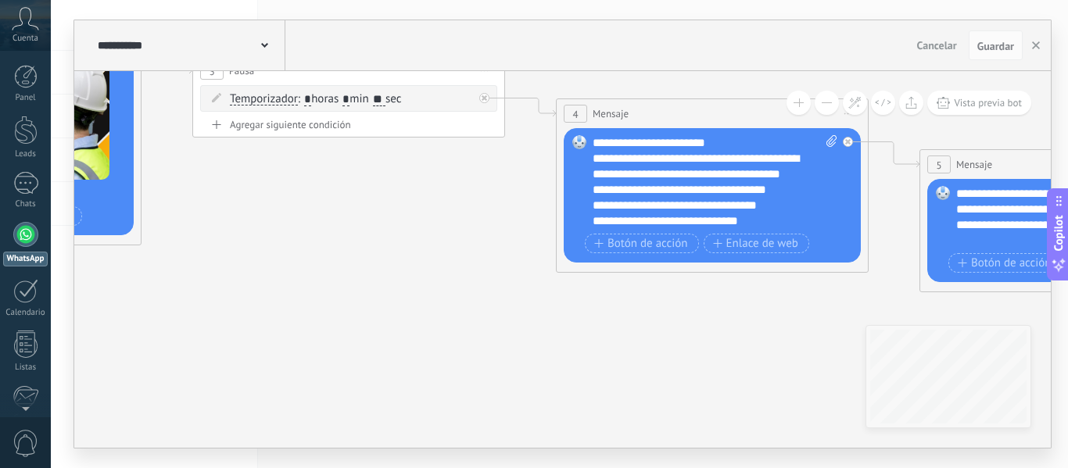
drag, startPoint x: 356, startPoint y: 337, endPoint x: 600, endPoint y: 377, distance: 247.1
click at [603, 377] on icon at bounding box center [688, 156] width 3594 height 1288
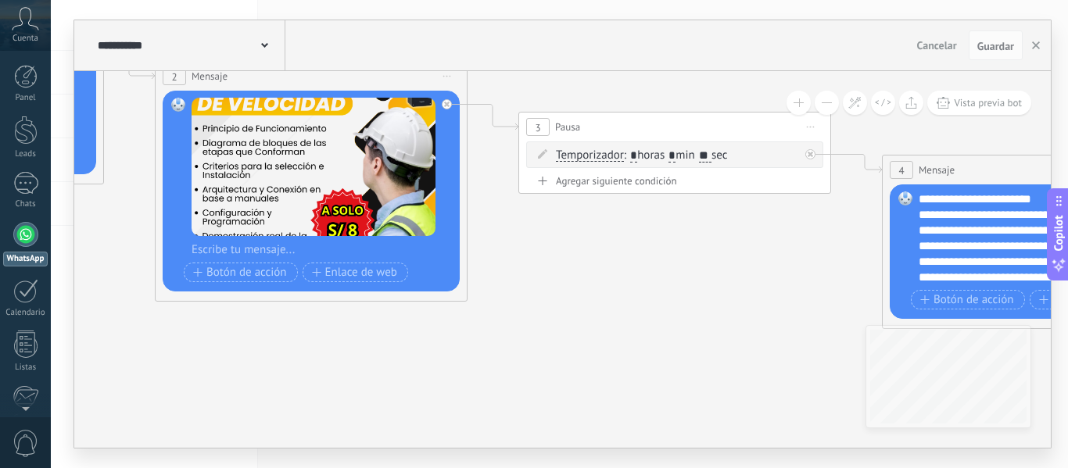
drag, startPoint x: 556, startPoint y: 364, endPoint x: 742, endPoint y: 397, distance: 188.9
click at [742, 397] on icon at bounding box center [1014, 213] width 3594 height 1288
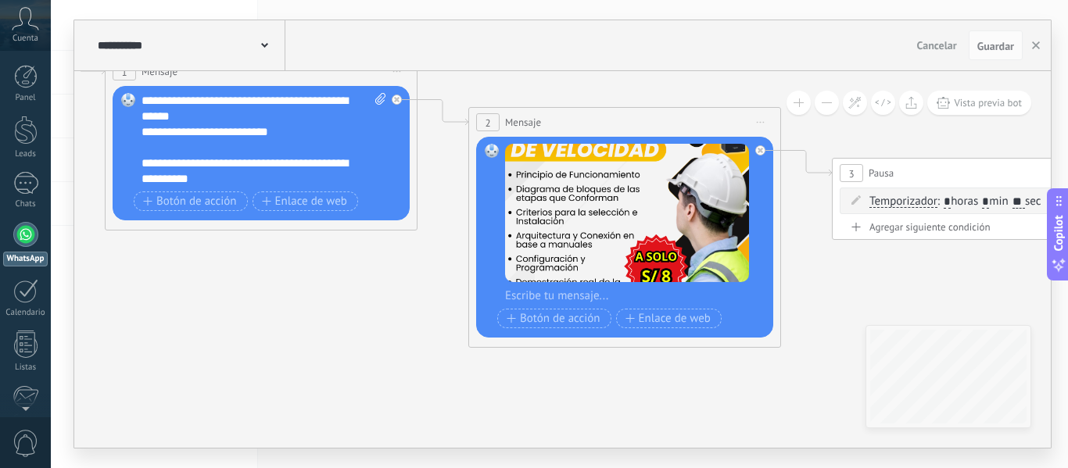
drag, startPoint x: 272, startPoint y: 335, endPoint x: 611, endPoint y: 345, distance: 339.3
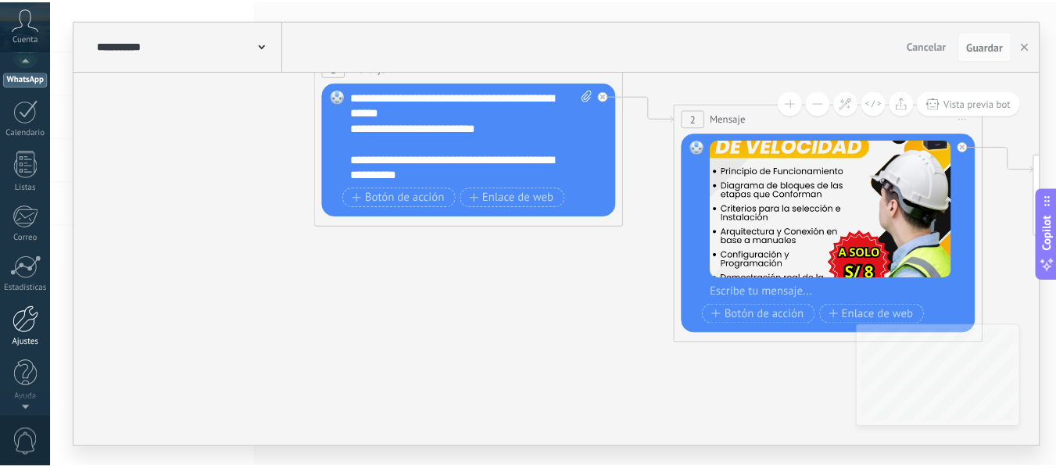
scroll to position [182, 0]
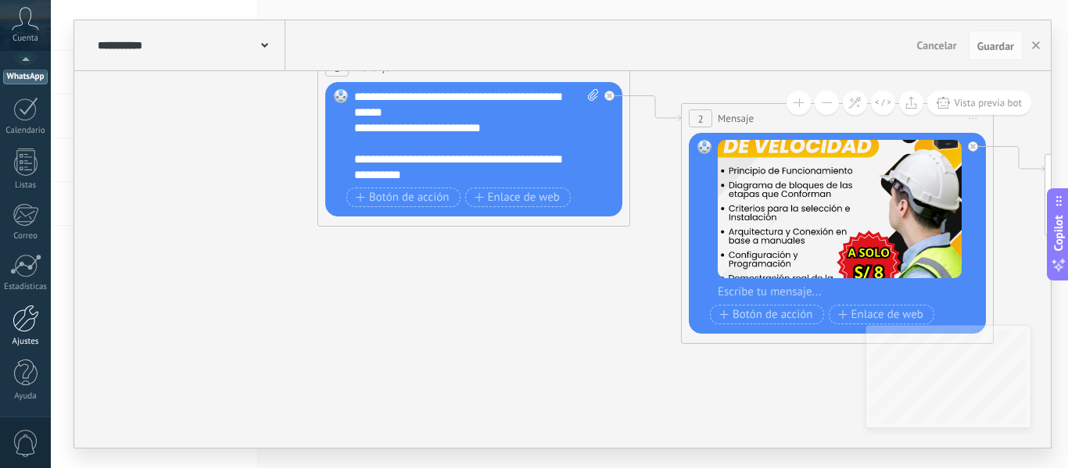
click at [25, 319] on div at bounding box center [26, 318] width 27 height 27
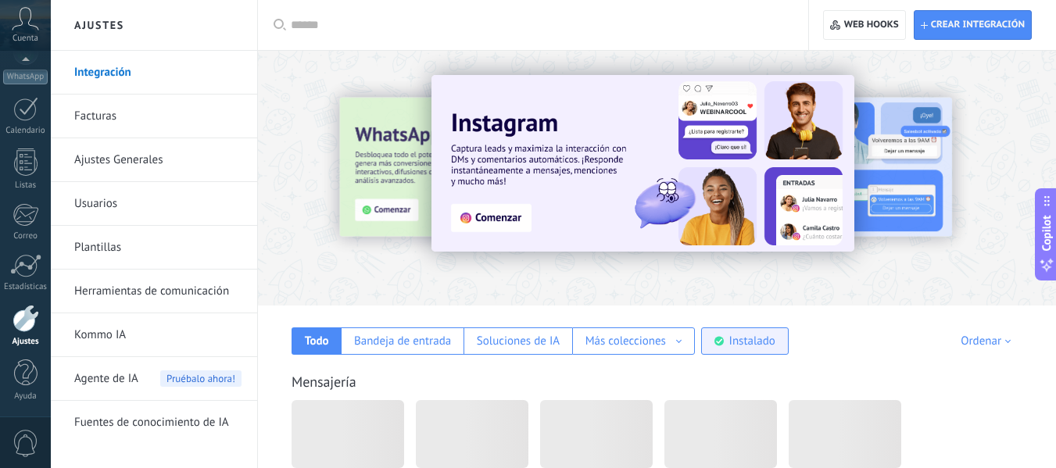
click at [760, 343] on div "Instalado" at bounding box center [752, 341] width 46 height 15
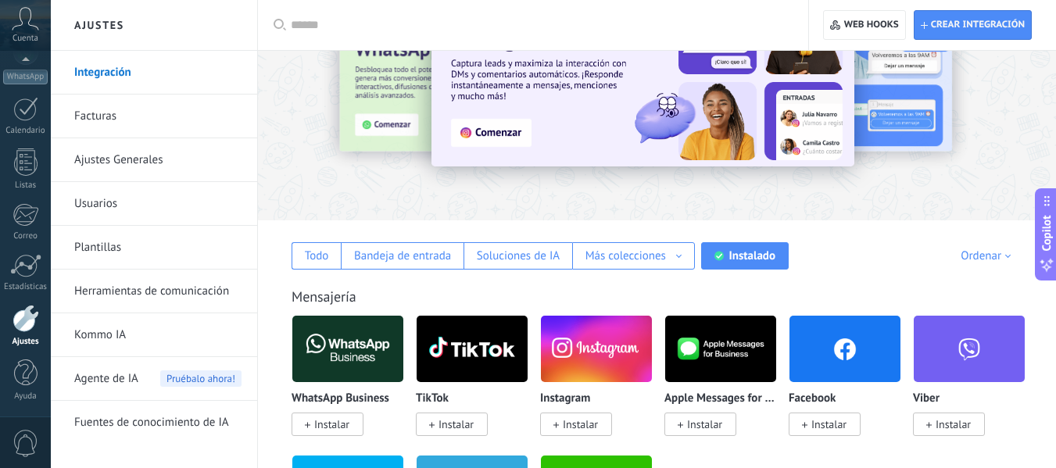
scroll to position [78, 0]
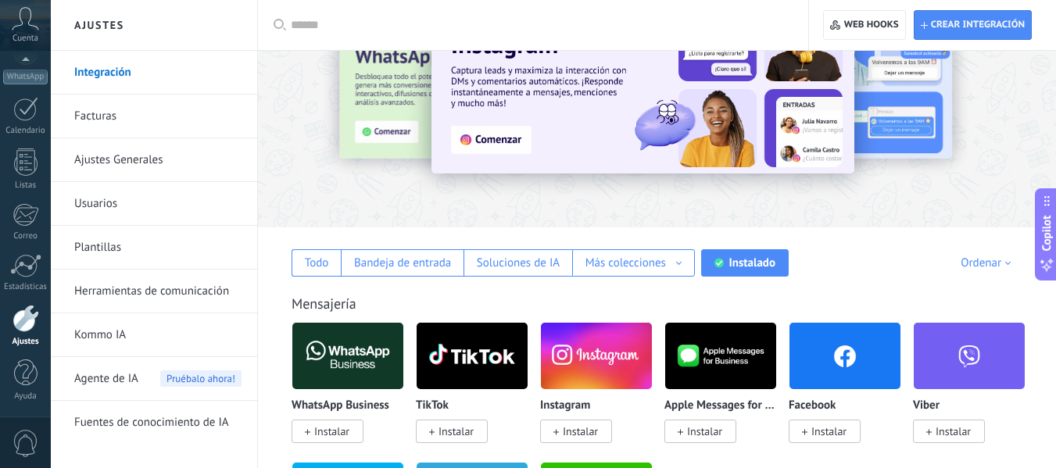
click at [335, 23] on input "text" at bounding box center [539, 25] width 496 height 16
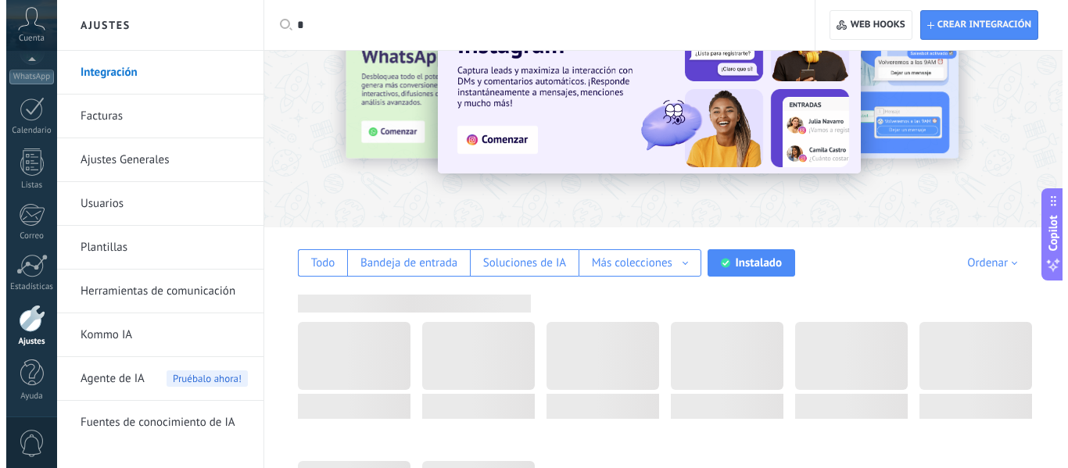
scroll to position [0, 0]
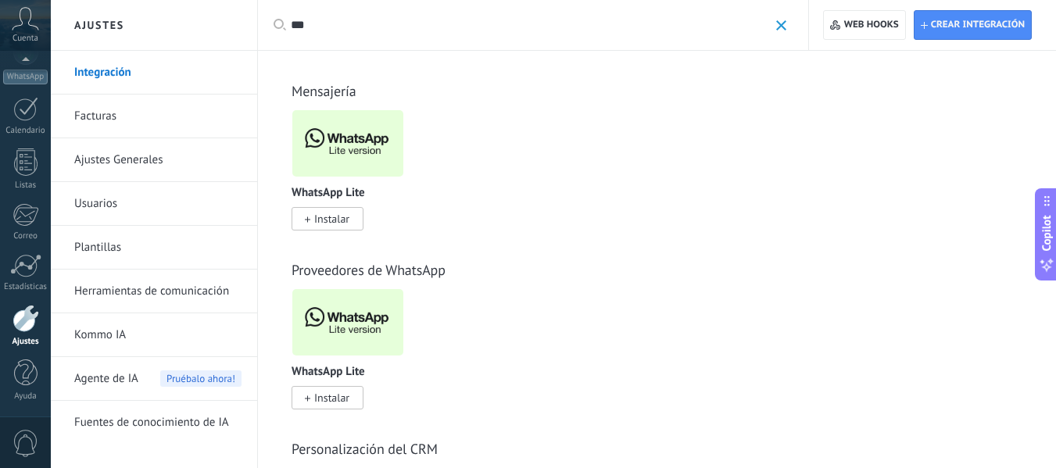
type input "***"
click at [365, 141] on img at bounding box center [347, 144] width 111 height 76
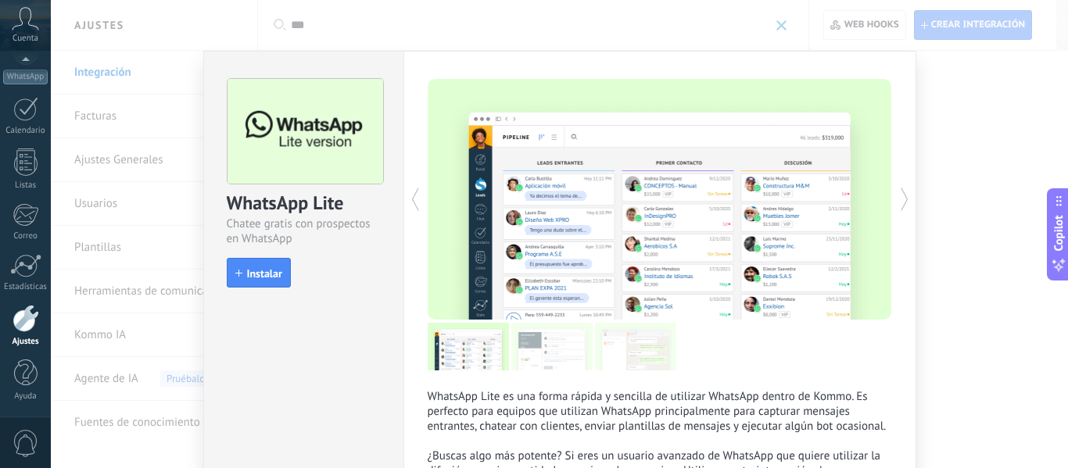
click at [365, 141] on div at bounding box center [305, 131] width 157 height 106
click at [249, 274] on span "Instalar" at bounding box center [264, 273] width 35 height 11
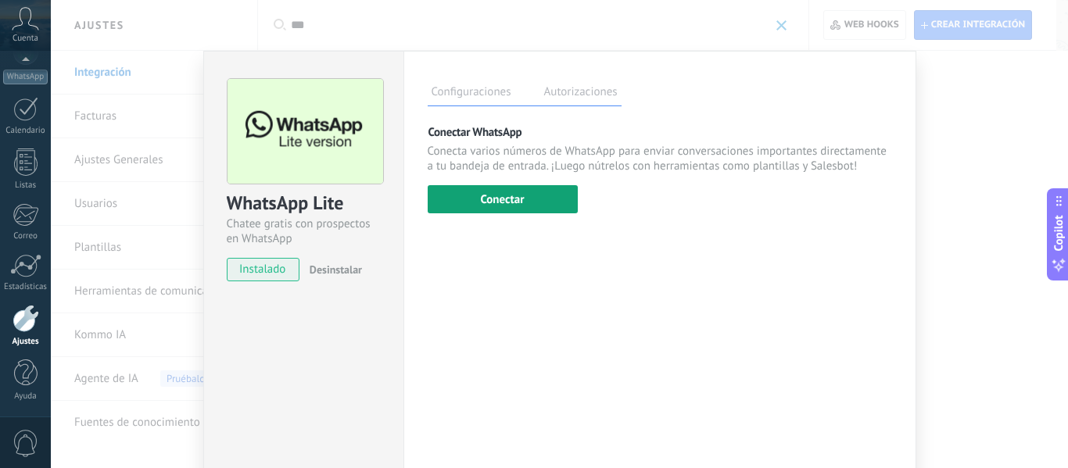
click at [528, 194] on button "Conectar" at bounding box center [503, 199] width 150 height 28
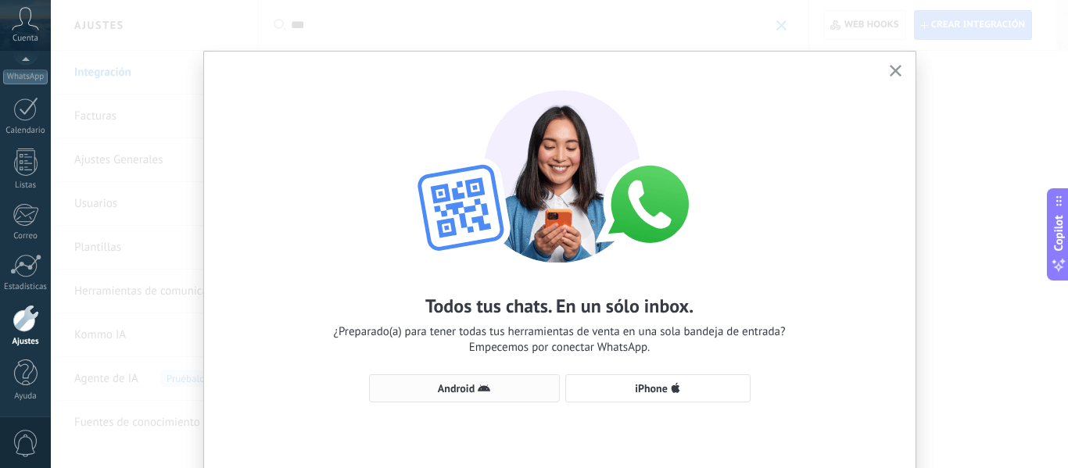
click at [478, 393] on icon "button" at bounding box center [484, 388] width 13 height 13
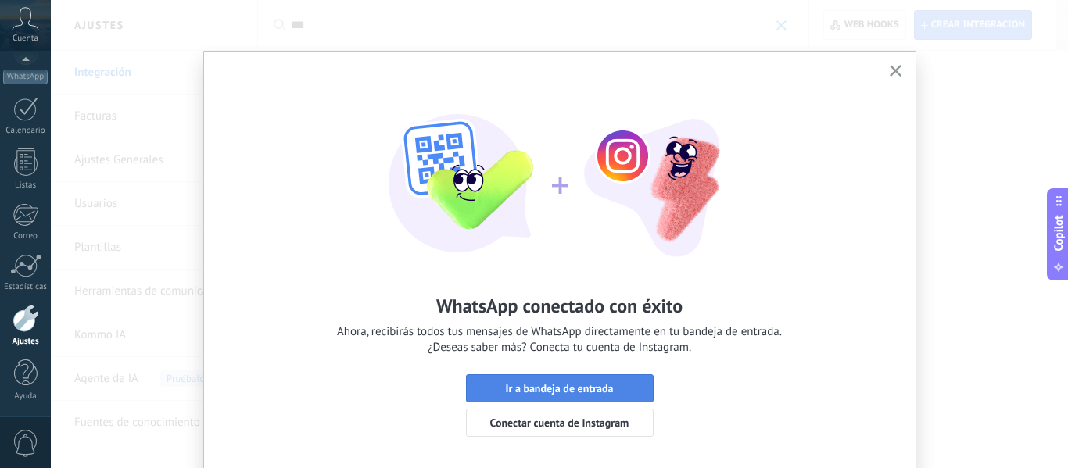
click at [551, 387] on span "Ir a bandeja de entrada" at bounding box center [559, 388] width 108 height 11
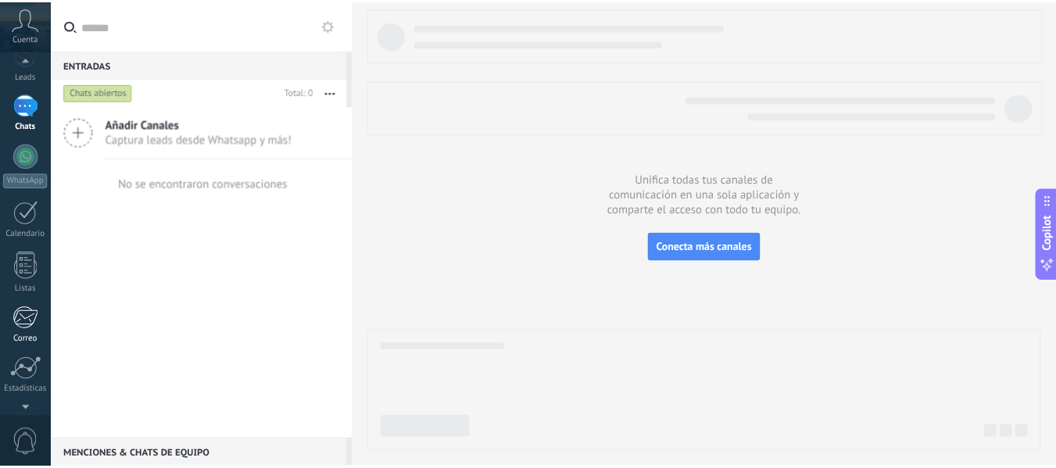
scroll to position [182, 0]
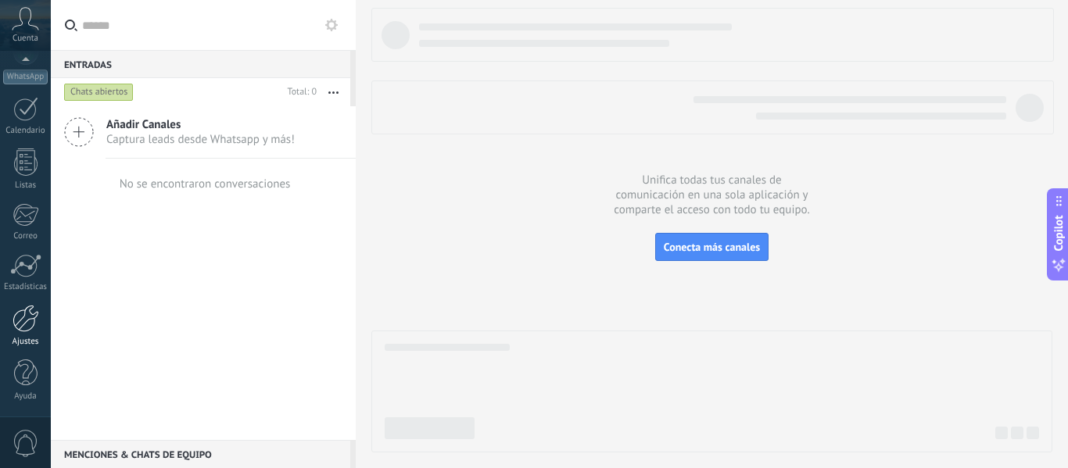
click at [30, 328] on div at bounding box center [26, 318] width 27 height 27
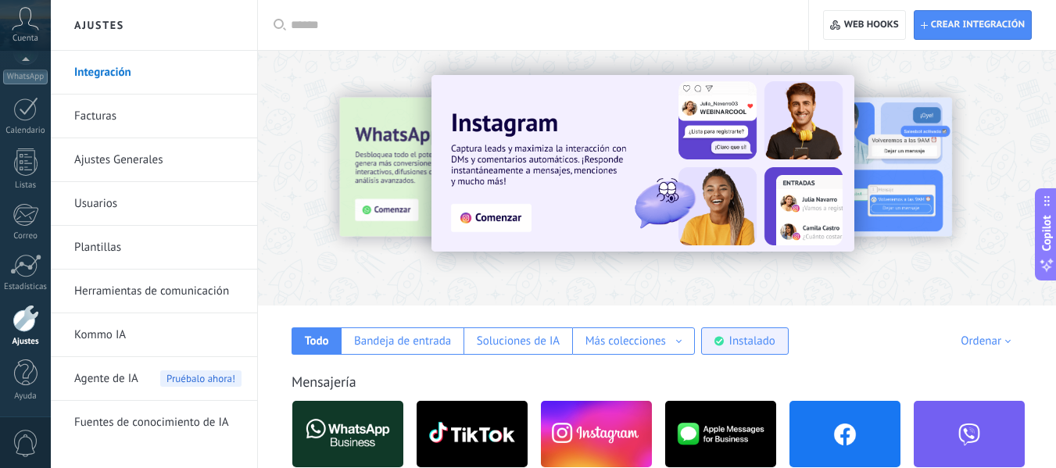
click at [728, 344] on div "Instalado" at bounding box center [745, 340] width 88 height 27
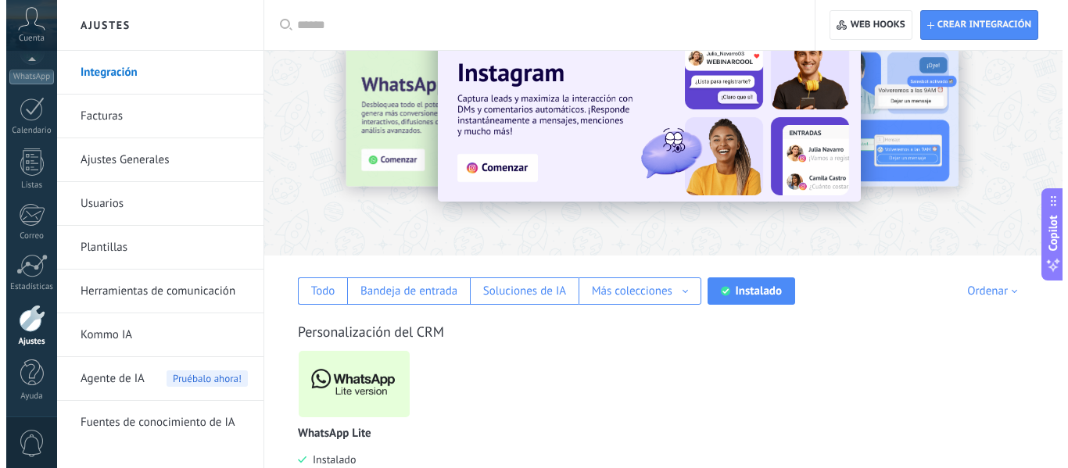
scroll to position [91, 0]
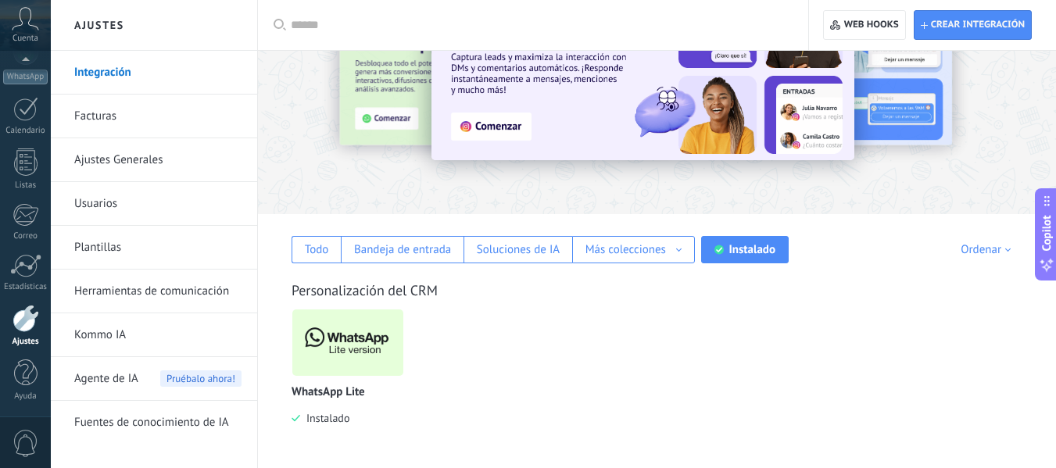
click at [363, 338] on img at bounding box center [347, 343] width 111 height 76
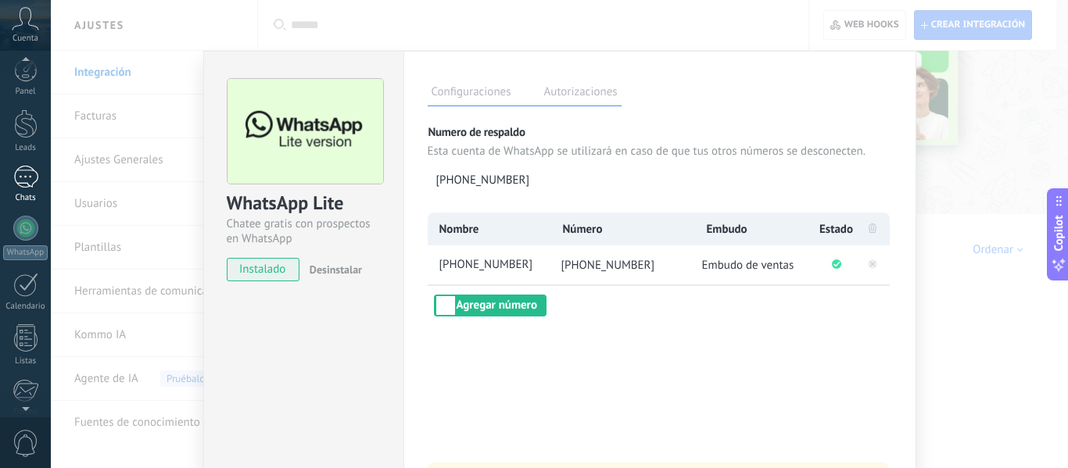
scroll to position [0, 0]
click at [32, 236] on div at bounding box center [25, 234] width 25 height 25
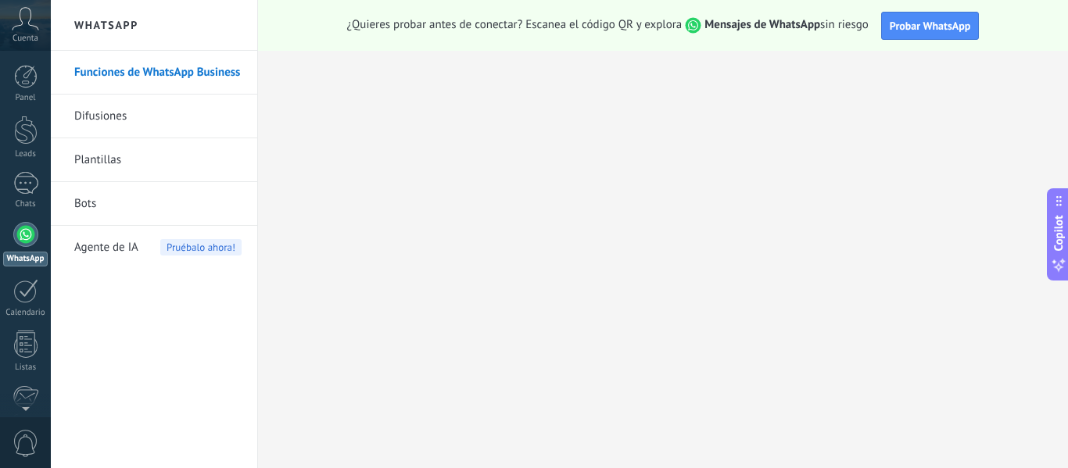
click at [111, 207] on link "Bots" at bounding box center [157, 204] width 167 height 44
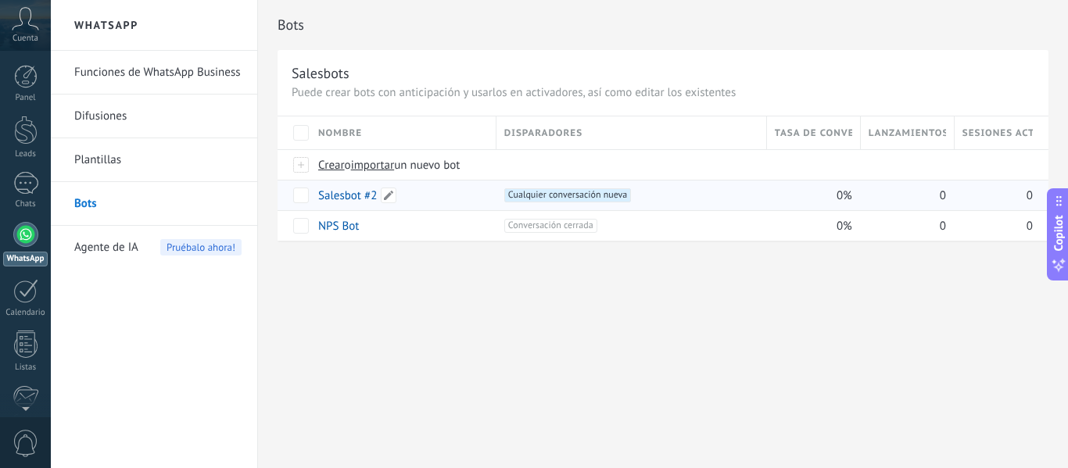
click at [355, 201] on link "Salesbot #2" at bounding box center [347, 195] width 59 height 15
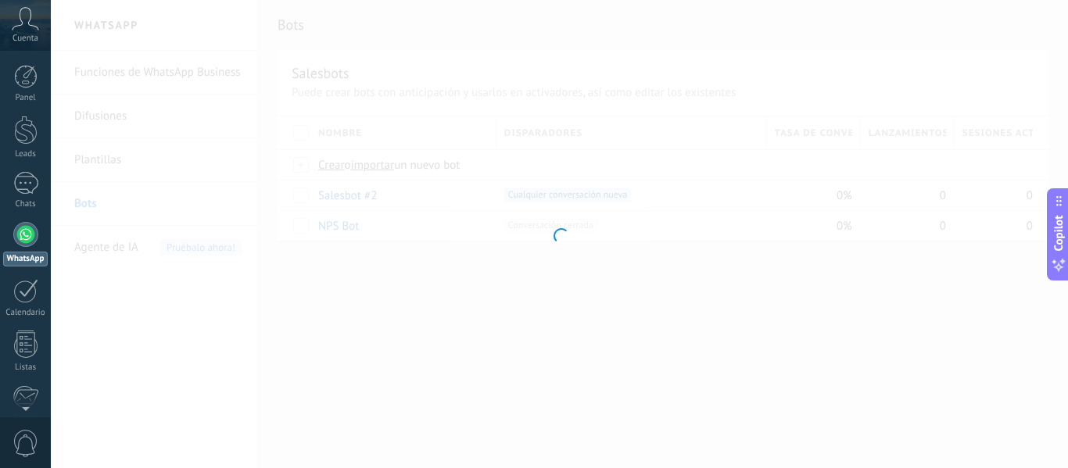
type input "**********"
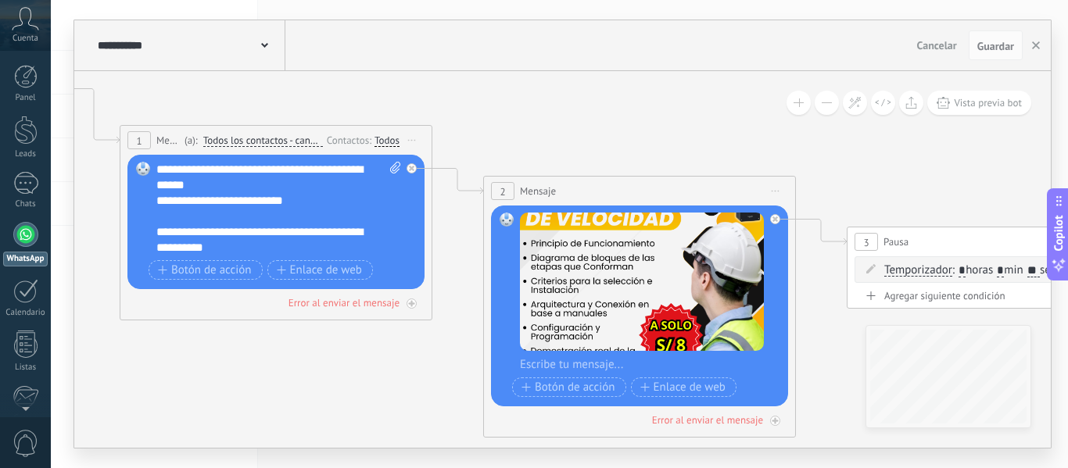
drag, startPoint x: 821, startPoint y: 163, endPoint x: 336, endPoint y: 45, distance: 498.7
click at [337, 45] on div "**********" at bounding box center [562, 234] width 976 height 428
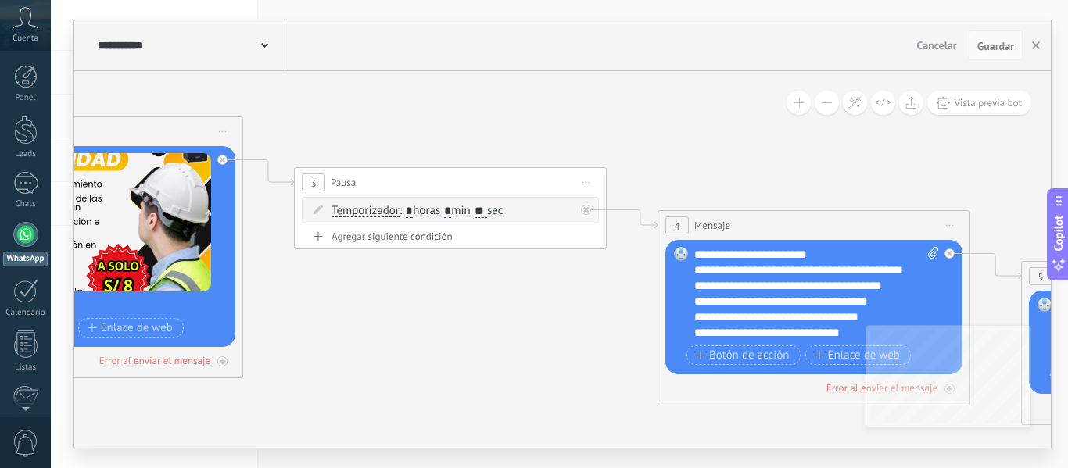
drag, startPoint x: 785, startPoint y: 150, endPoint x: 200, endPoint y: 94, distance: 587.3
click at [200, 94] on icon at bounding box center [722, 268] width 3458 height 1288
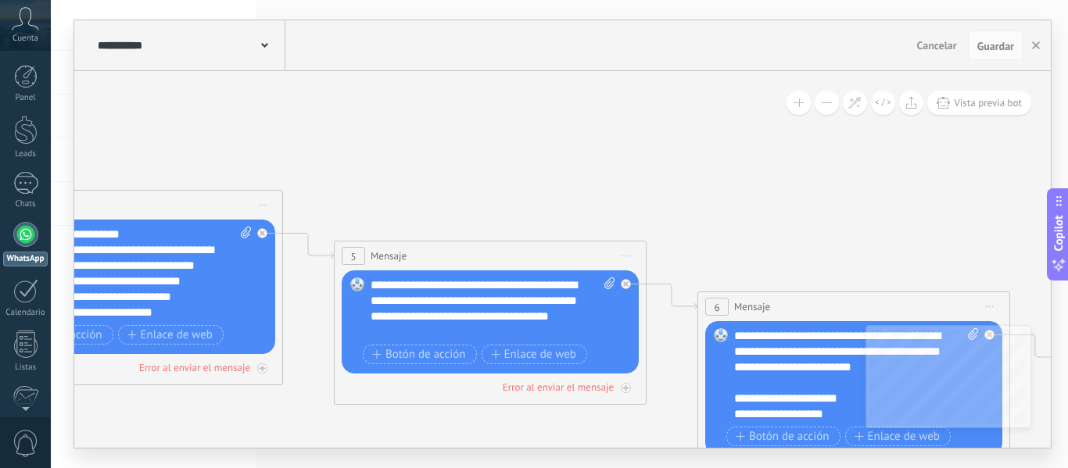
drag, startPoint x: 589, startPoint y: 165, endPoint x: 116, endPoint y: 143, distance: 472.6
click at [116, 143] on icon at bounding box center [103, 258] width 3594 height 1309
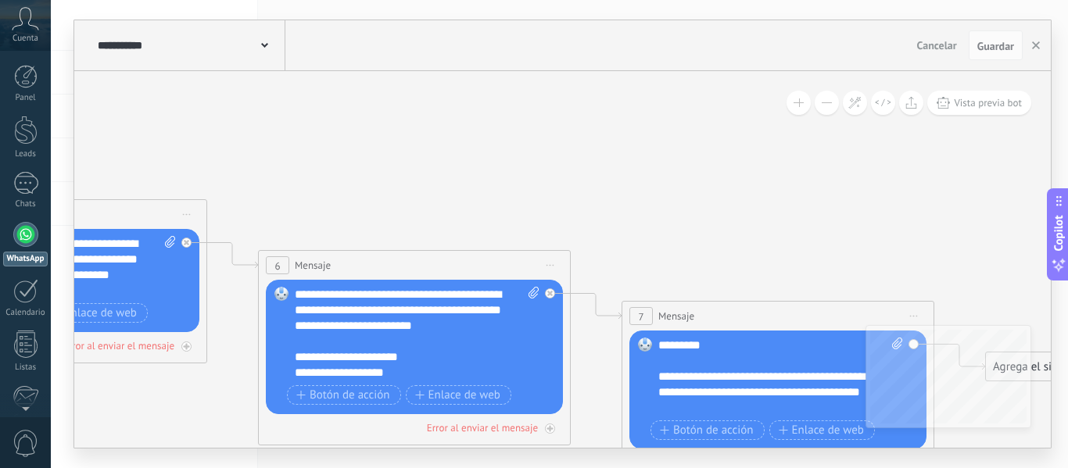
drag, startPoint x: 666, startPoint y: 183, endPoint x: 220, endPoint y: 141, distance: 447.5
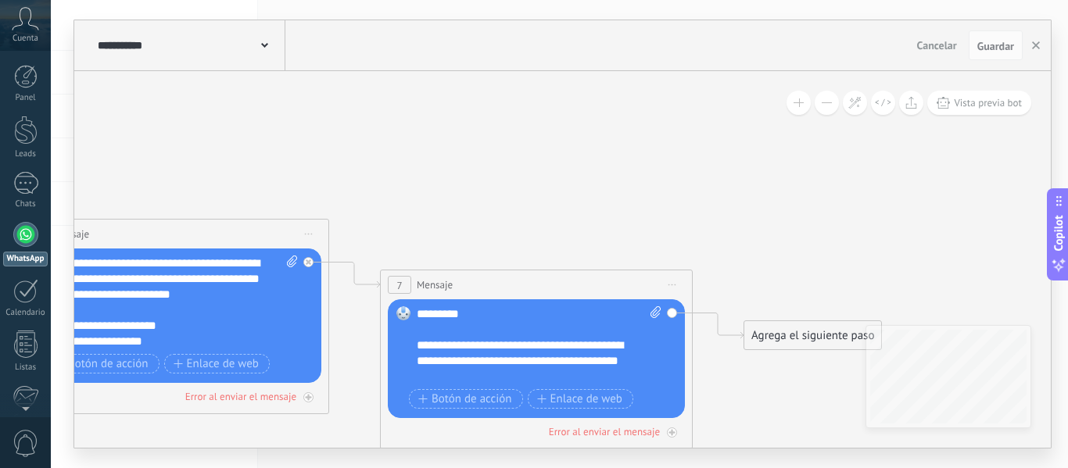
drag, startPoint x: 660, startPoint y: 193, endPoint x: 314, endPoint y: 137, distance: 350.0
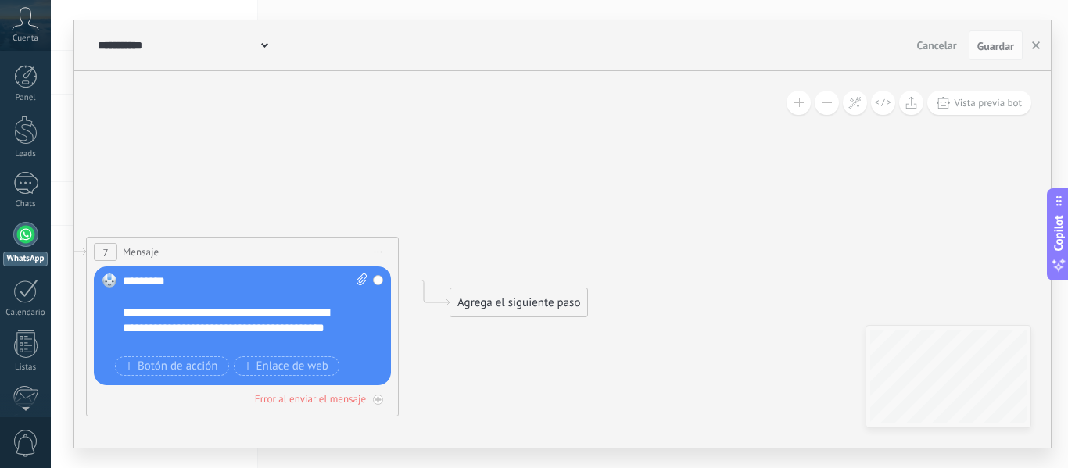
drag, startPoint x: 575, startPoint y: 173, endPoint x: 851, endPoint y: 245, distance: 285.1
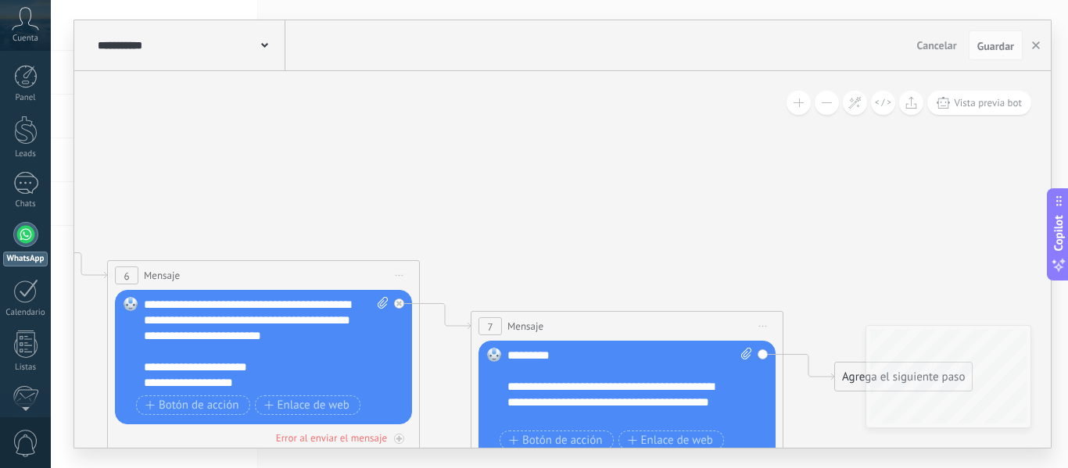
drag, startPoint x: 490, startPoint y: 227, endPoint x: 938, endPoint y: 292, distance: 452.4
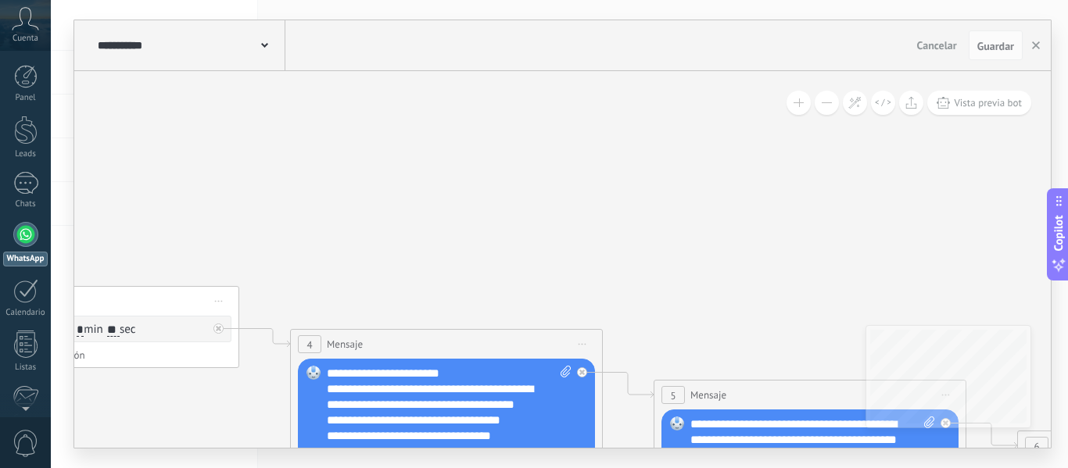
drag, startPoint x: 786, startPoint y: 267, endPoint x: 874, endPoint y: 284, distance: 89.2
click at [877, 284] on icon at bounding box center [422, 397] width 3594 height 1309
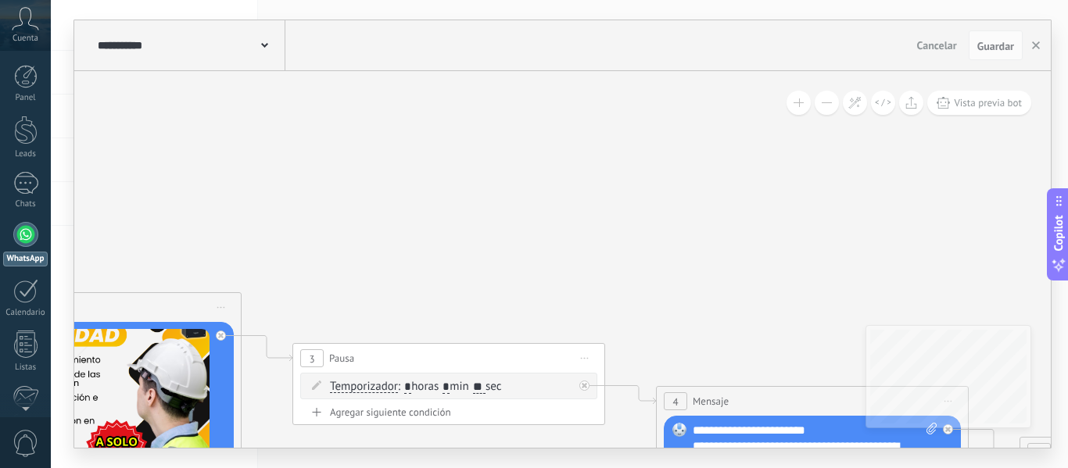
drag, startPoint x: 543, startPoint y: 238, endPoint x: 929, endPoint y: 279, distance: 388.2
click at [929, 279] on icon at bounding box center [788, 454] width 3594 height 1309
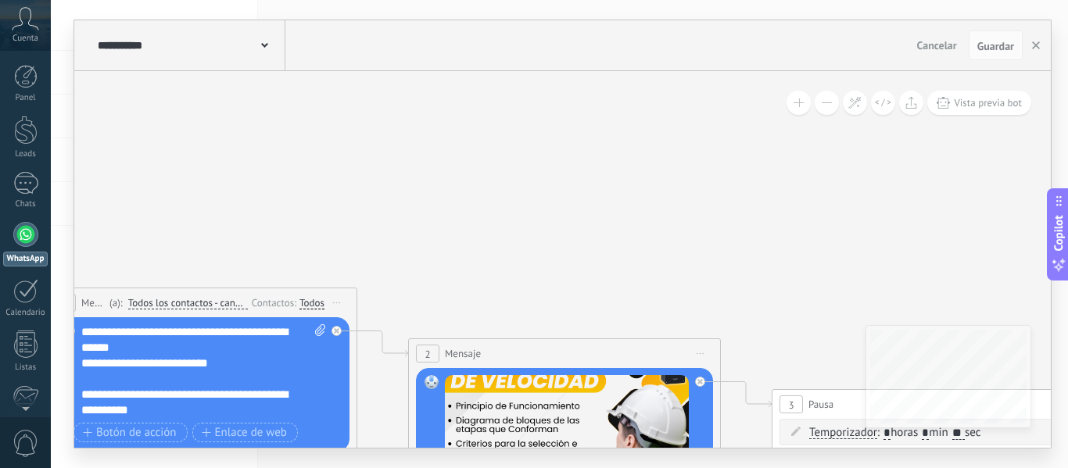
drag, startPoint x: 404, startPoint y: 184, endPoint x: 610, endPoint y: 209, distance: 207.8
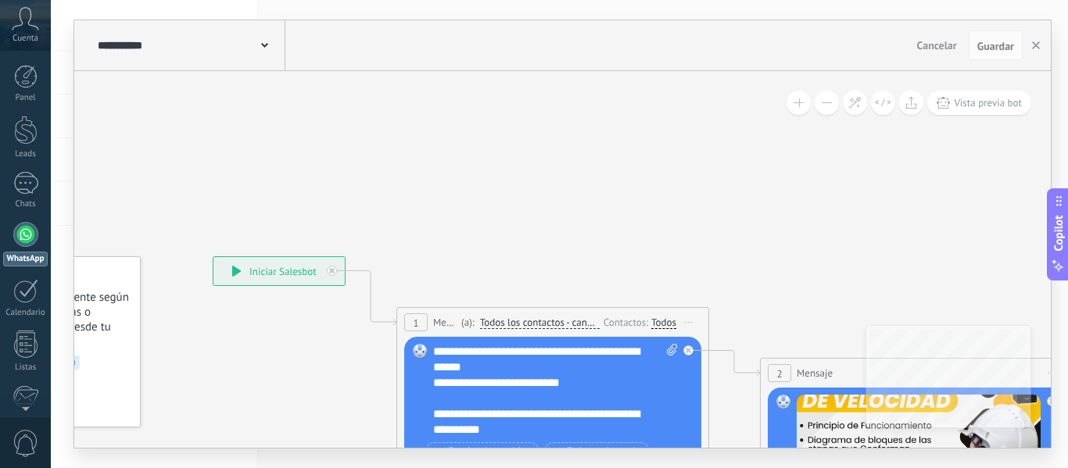
drag, startPoint x: 393, startPoint y: 182, endPoint x: 640, endPoint y: 194, distance: 247.2
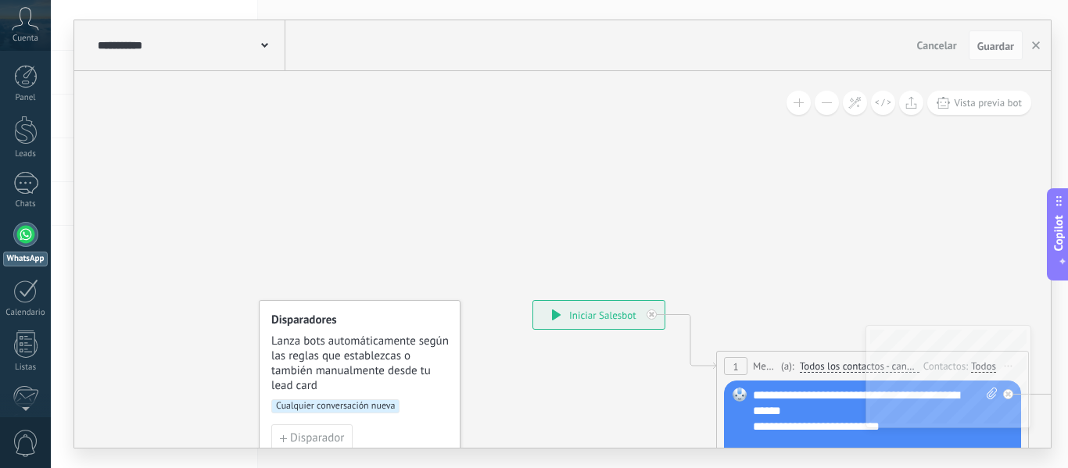
drag, startPoint x: 218, startPoint y: 138, endPoint x: 526, endPoint y: 184, distance: 311.4
click at [11, 187] on link "Chats" at bounding box center [25, 191] width 51 height 38
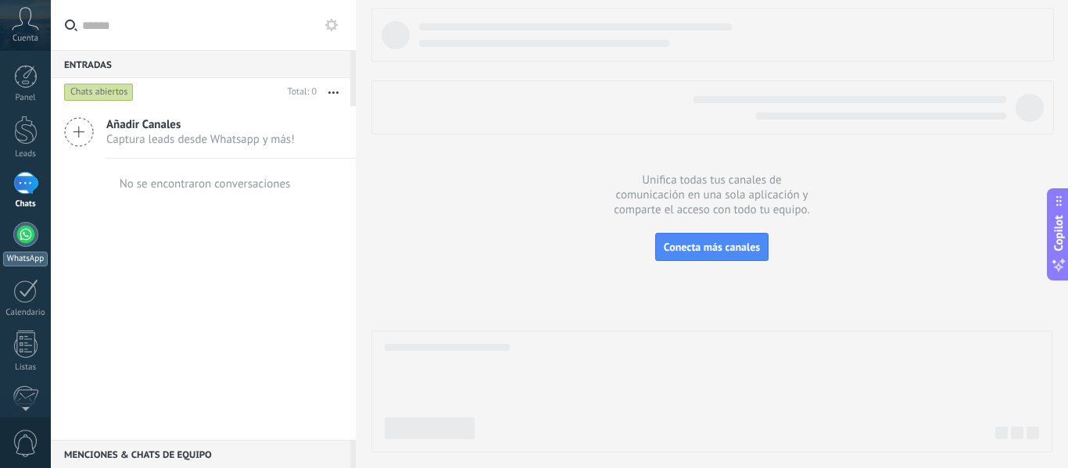
click at [13, 234] on link "WhatsApp" at bounding box center [25, 244] width 51 height 45
